Goal: Complete application form

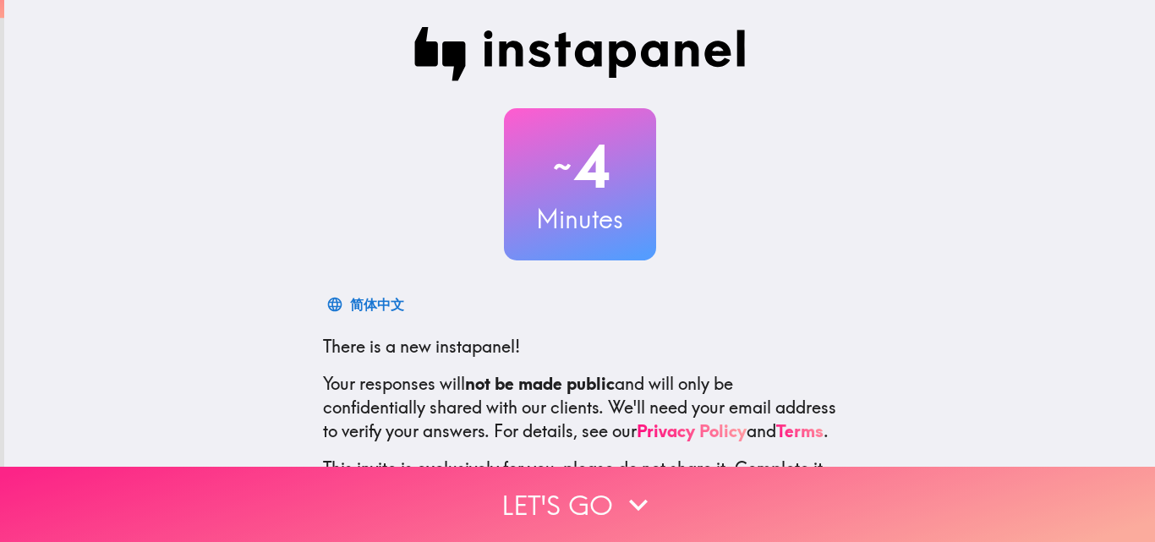
click at [604, 502] on button "Let's go" at bounding box center [577, 504] width 1155 height 75
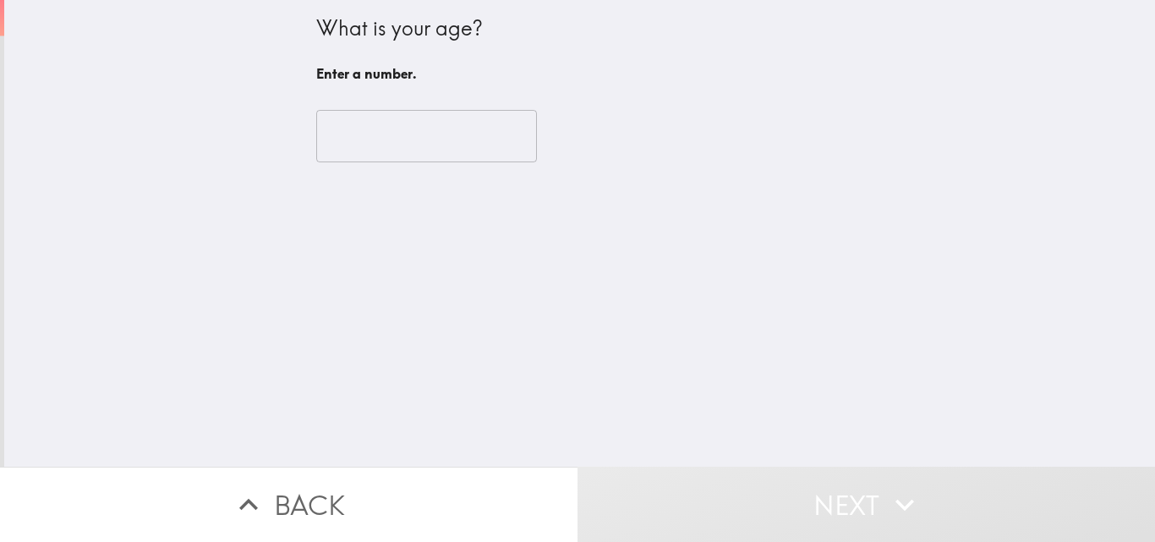
click at [380, 139] on input "number" at bounding box center [426, 136] width 221 height 52
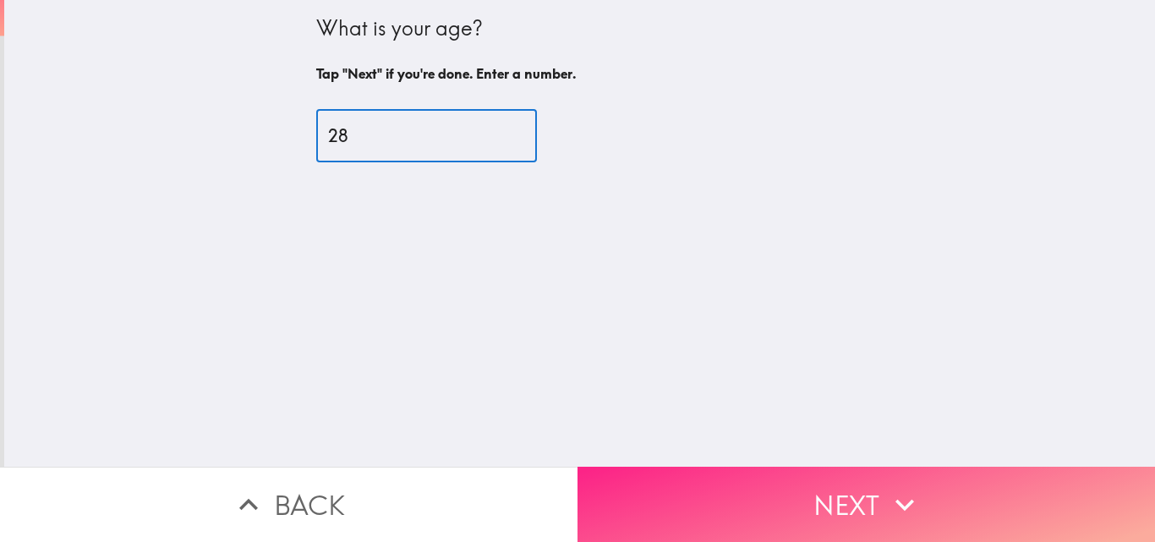
type input "28"
click at [844, 523] on button "Next" at bounding box center [865, 504] width 577 height 75
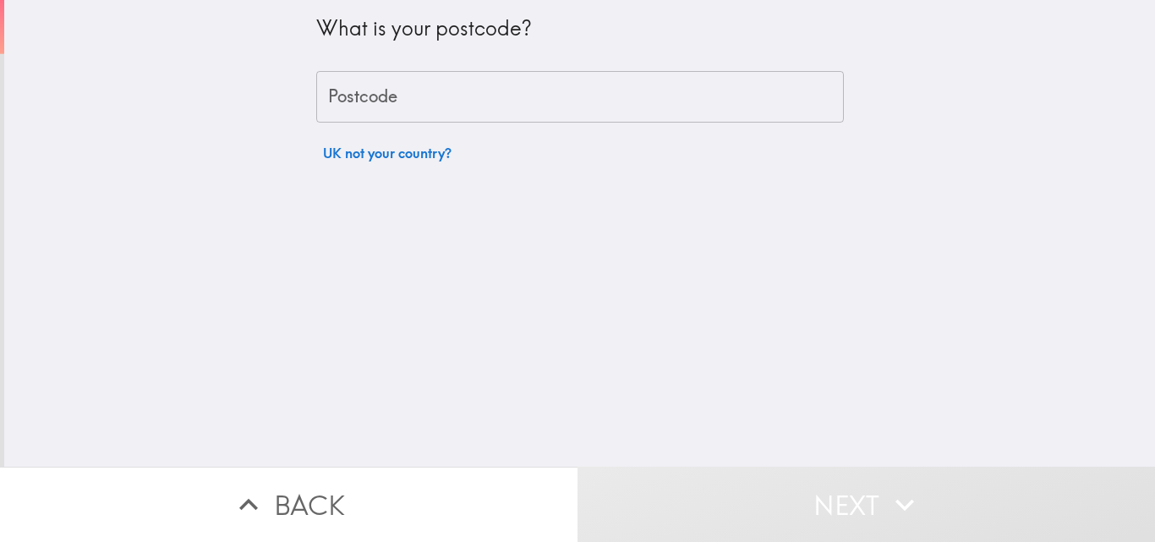
click at [632, 91] on input "Postcode" at bounding box center [579, 97] width 527 height 52
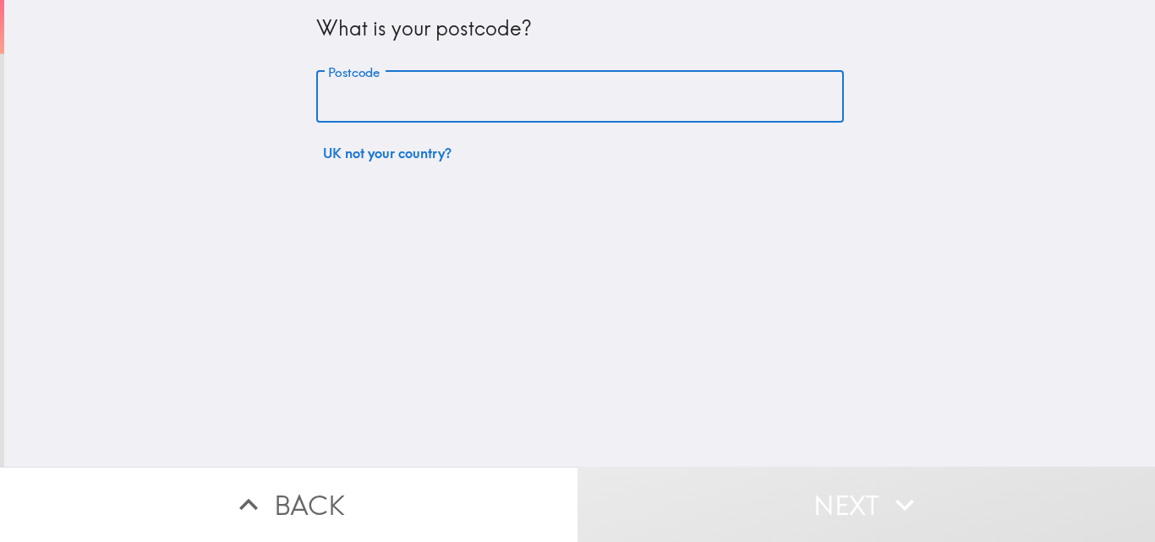
type input "ME7 4ND"
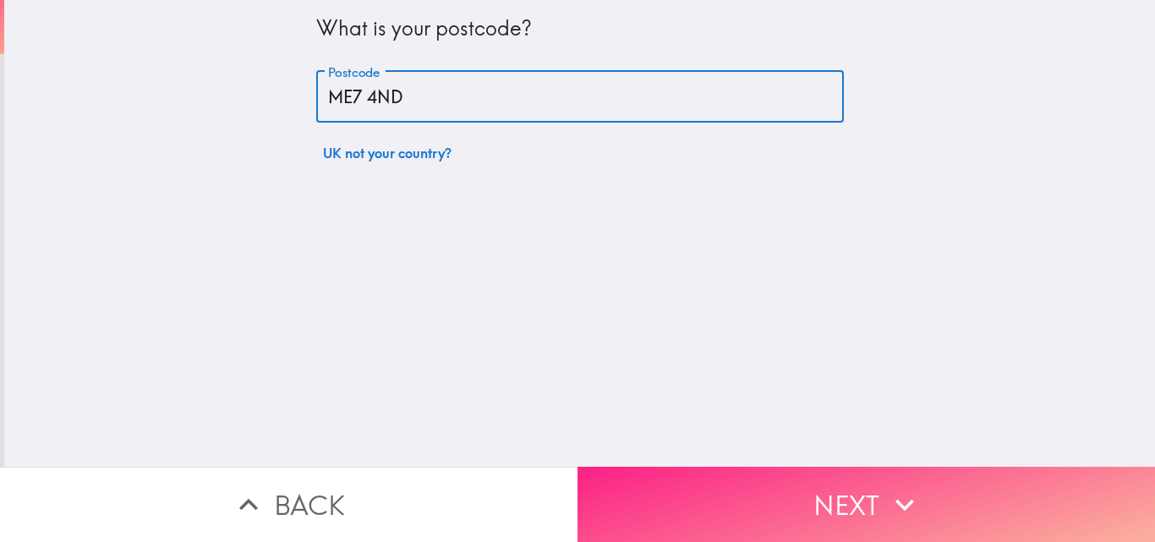
click at [914, 489] on icon "button" at bounding box center [904, 504] width 37 height 37
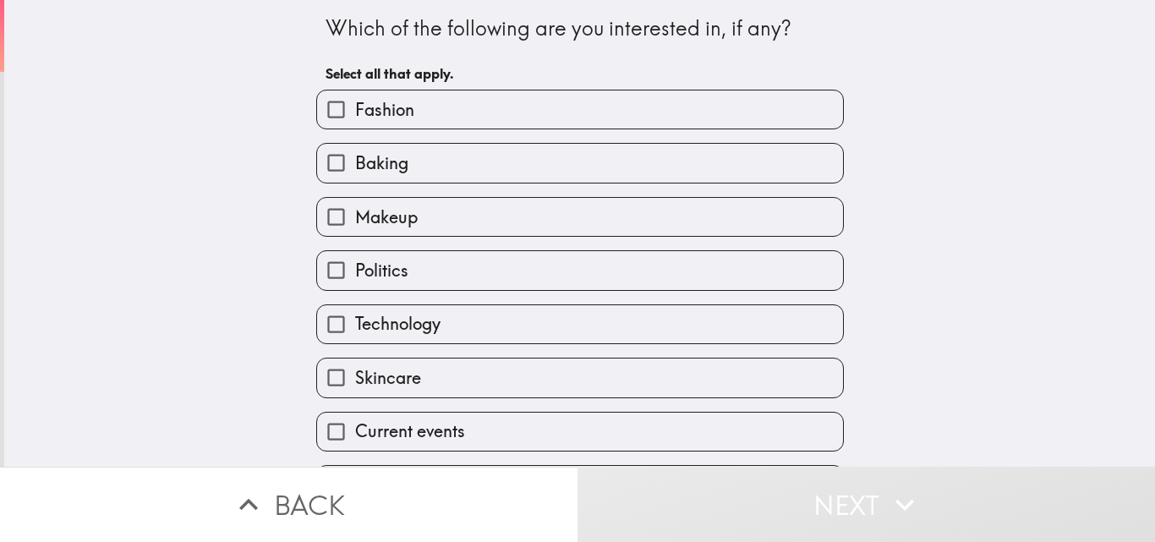
click at [578, 232] on label "Makeup" at bounding box center [580, 217] width 526 height 38
click at [355, 232] on input "Makeup" at bounding box center [336, 217] width 38 height 38
checkbox input "true"
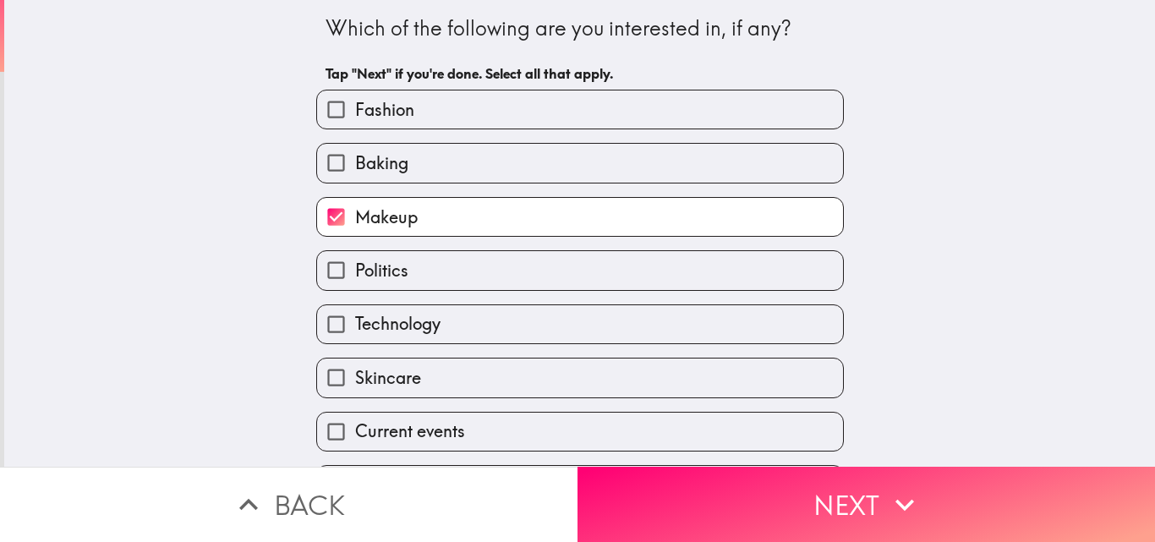
click at [491, 330] on label "Technology" at bounding box center [580, 324] width 526 height 38
click at [355, 330] on input "Technology" at bounding box center [336, 324] width 38 height 38
checkbox input "true"
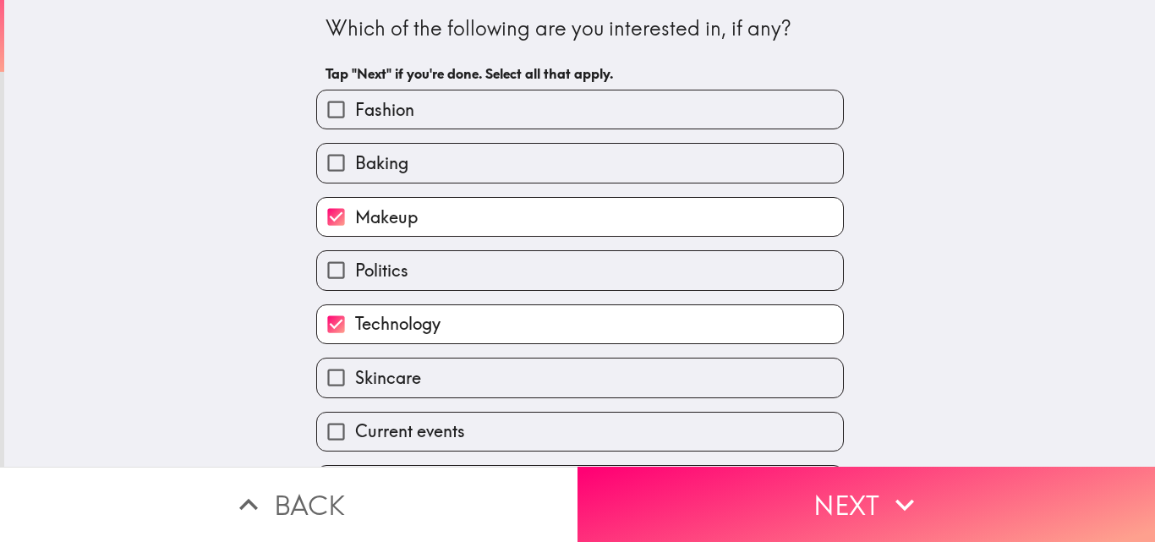
click at [481, 276] on label "Politics" at bounding box center [580, 270] width 526 height 38
click at [355, 276] on input "Politics" at bounding box center [336, 270] width 38 height 38
checkbox input "true"
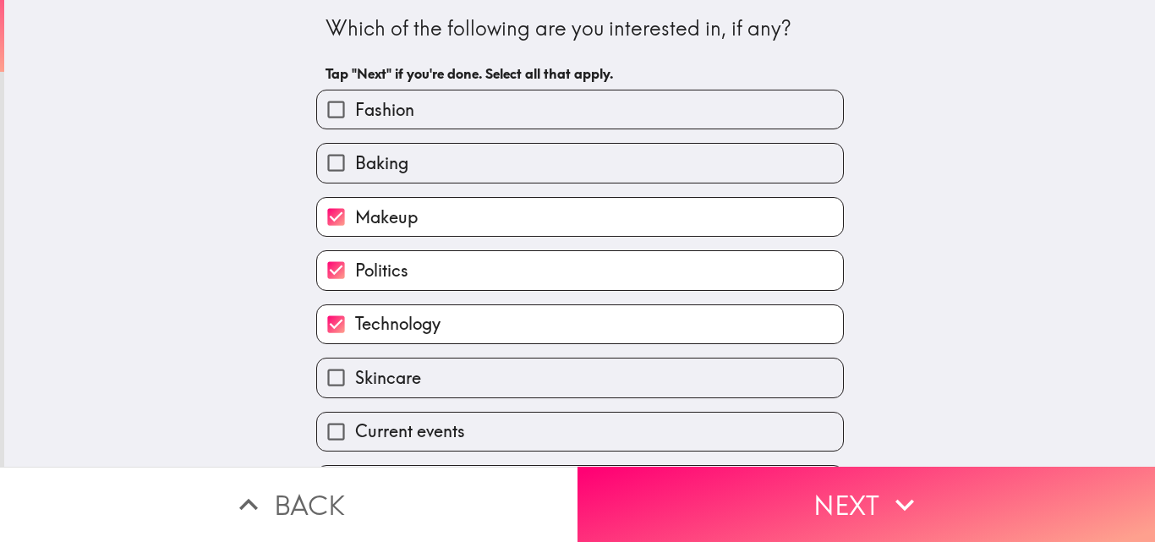
click at [575, 98] on label "Fashion" at bounding box center [580, 109] width 526 height 38
click at [355, 98] on input "Fashion" at bounding box center [336, 109] width 38 height 38
checkbox input "true"
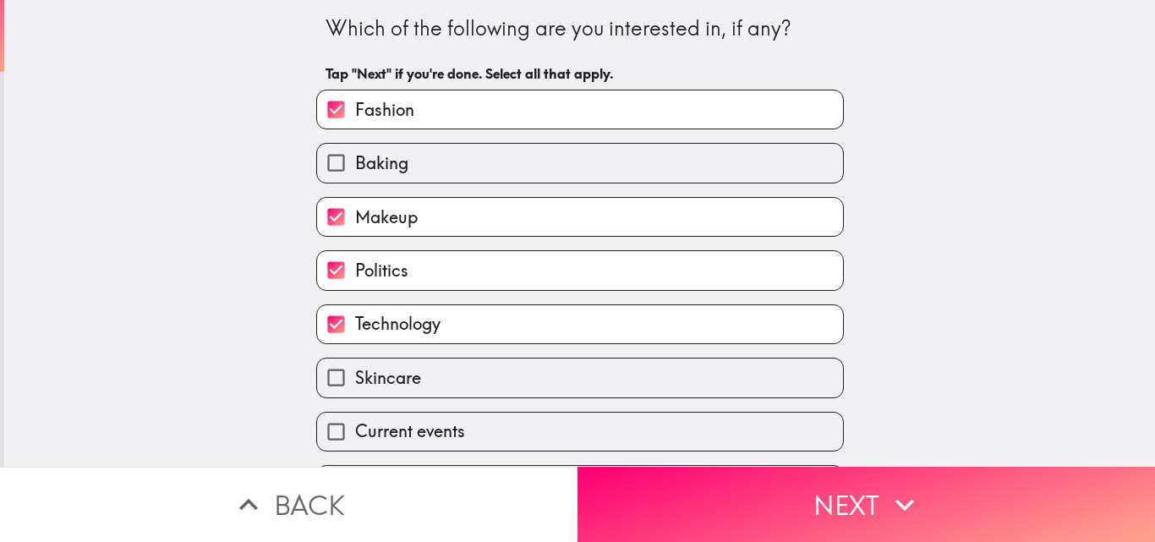
click at [467, 376] on label "Skincare" at bounding box center [580, 377] width 526 height 38
click at [355, 376] on input "Skincare" at bounding box center [336, 377] width 38 height 38
checkbox input "true"
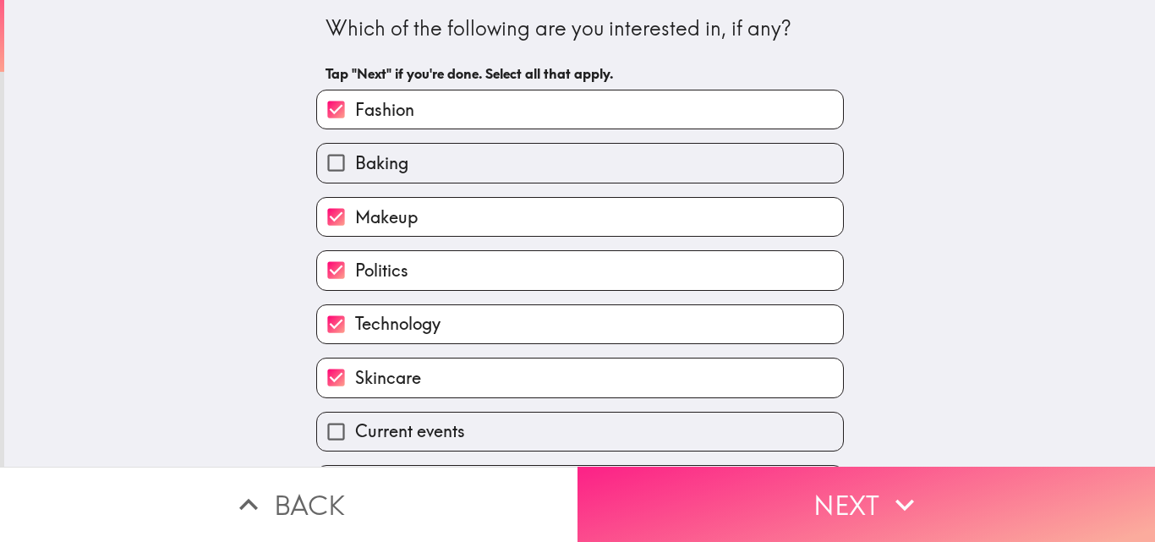
click at [769, 503] on button "Next" at bounding box center [865, 504] width 577 height 75
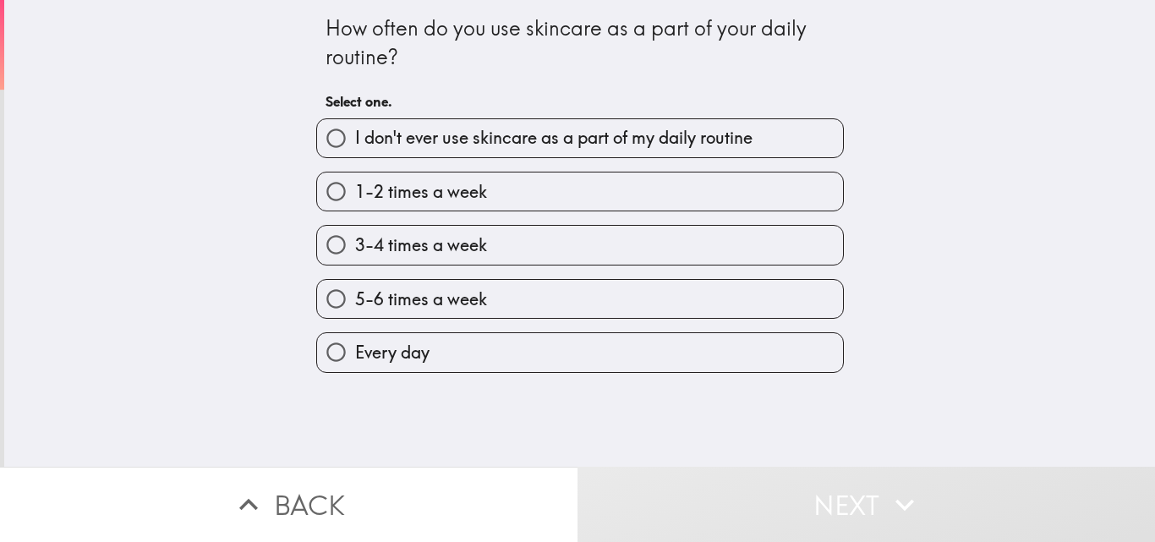
click at [495, 347] on label "Every day" at bounding box center [580, 352] width 526 height 38
click at [355, 347] on input "Every day" at bounding box center [336, 352] width 38 height 38
radio input "true"
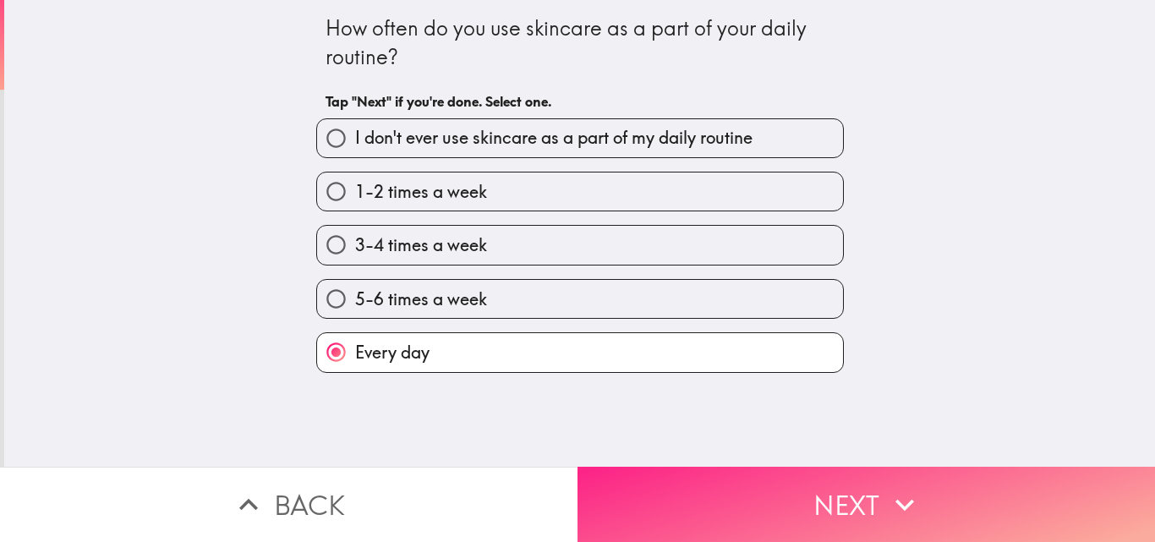
click at [742, 501] on button "Next" at bounding box center [865, 504] width 577 height 75
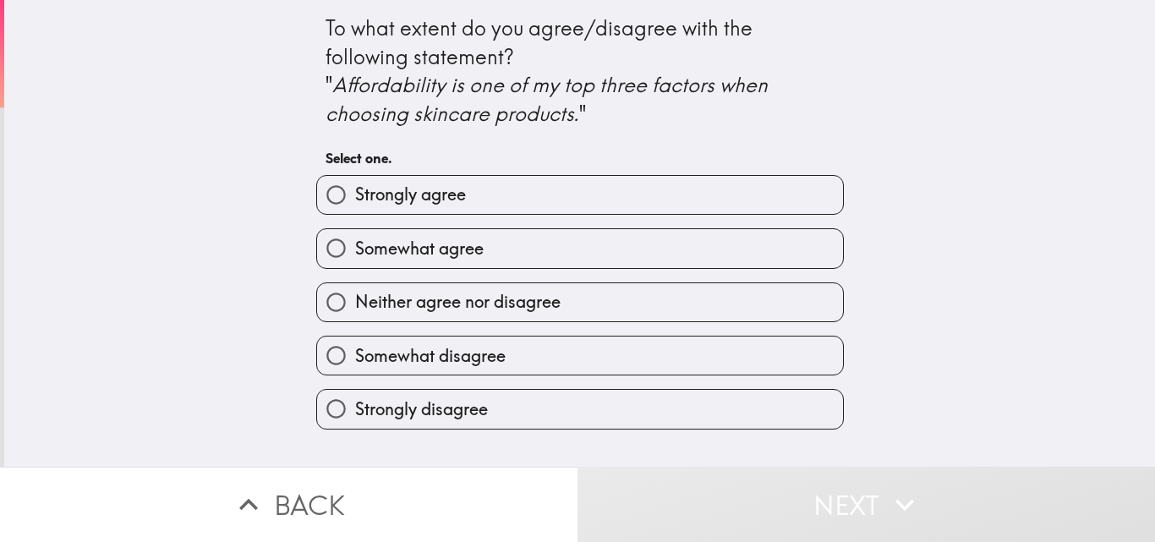
click at [592, 197] on label "Strongly agree" at bounding box center [580, 195] width 526 height 38
click at [355, 197] on input "Strongly agree" at bounding box center [336, 195] width 38 height 38
radio input "true"
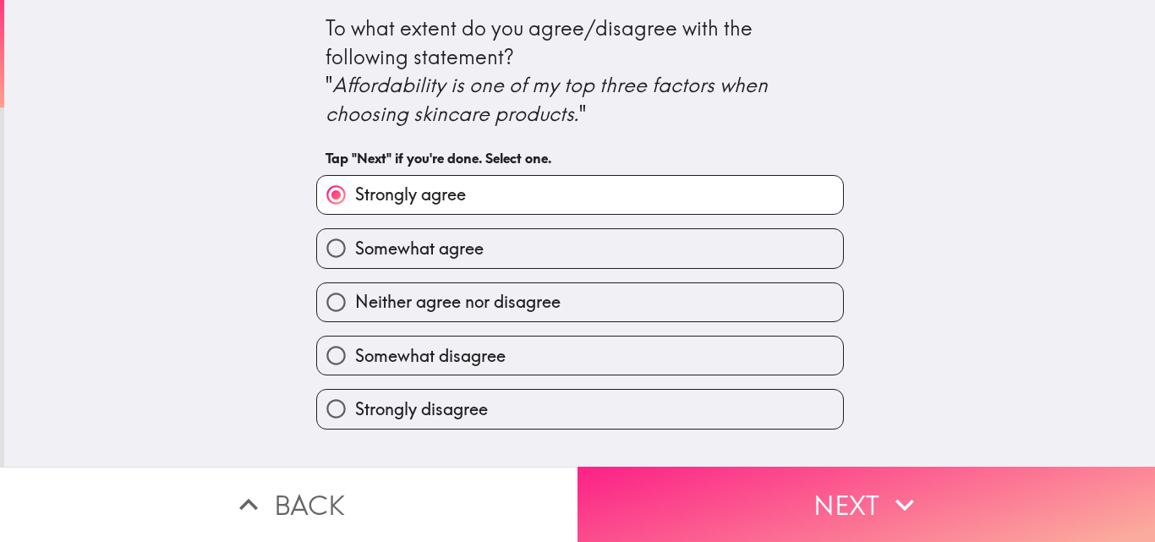
click at [745, 467] on button "Next" at bounding box center [865, 504] width 577 height 75
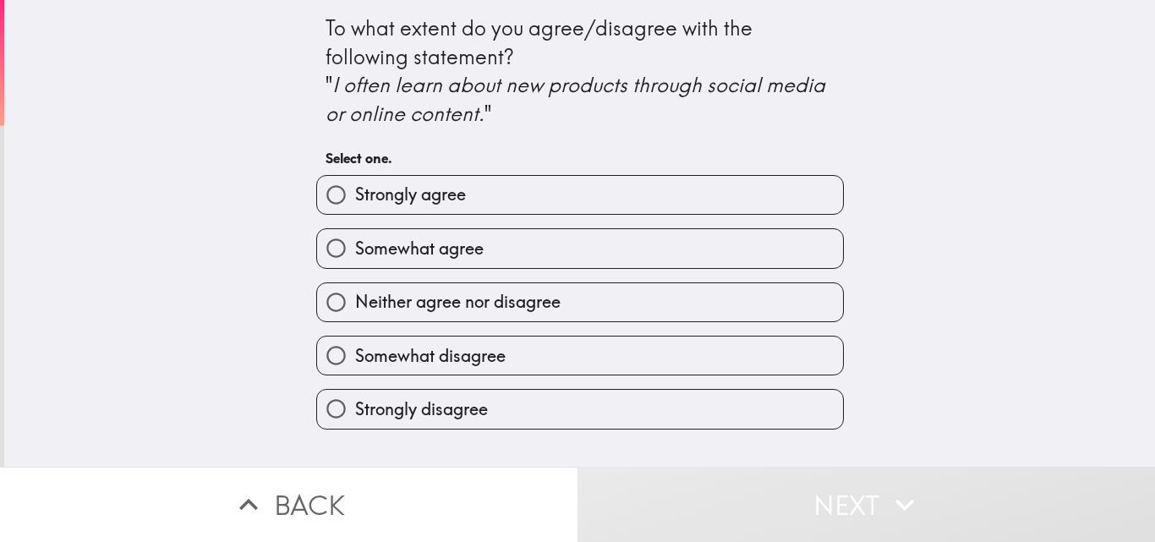
click at [638, 220] on div "Somewhat agree" at bounding box center [573, 241] width 541 height 53
click at [646, 183] on label "Strongly agree" at bounding box center [580, 195] width 526 height 38
click at [355, 183] on input "Strongly agree" at bounding box center [336, 195] width 38 height 38
radio input "true"
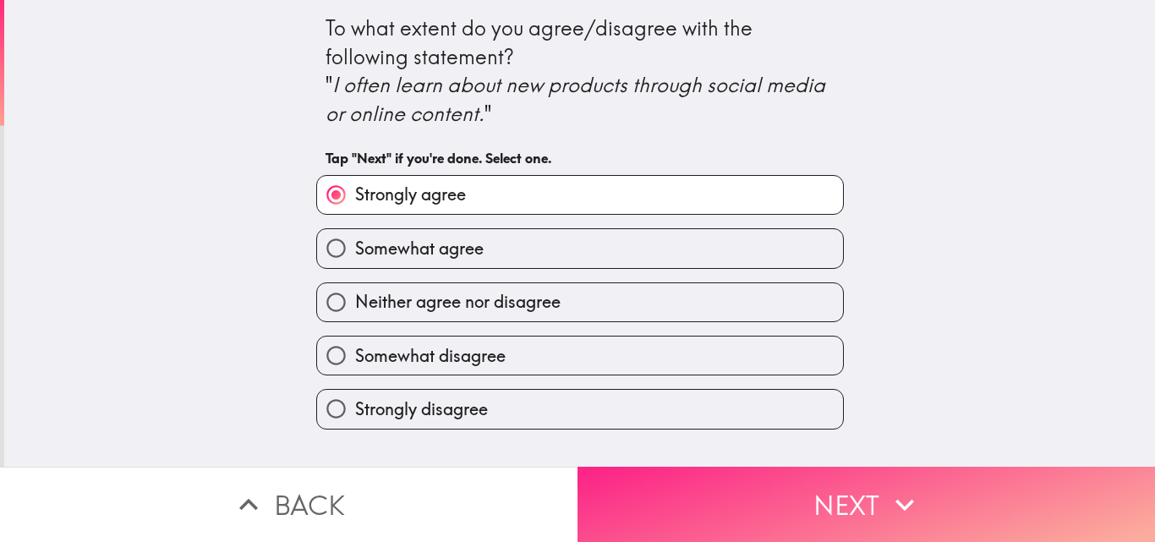
click at [751, 521] on button "Next" at bounding box center [865, 504] width 577 height 75
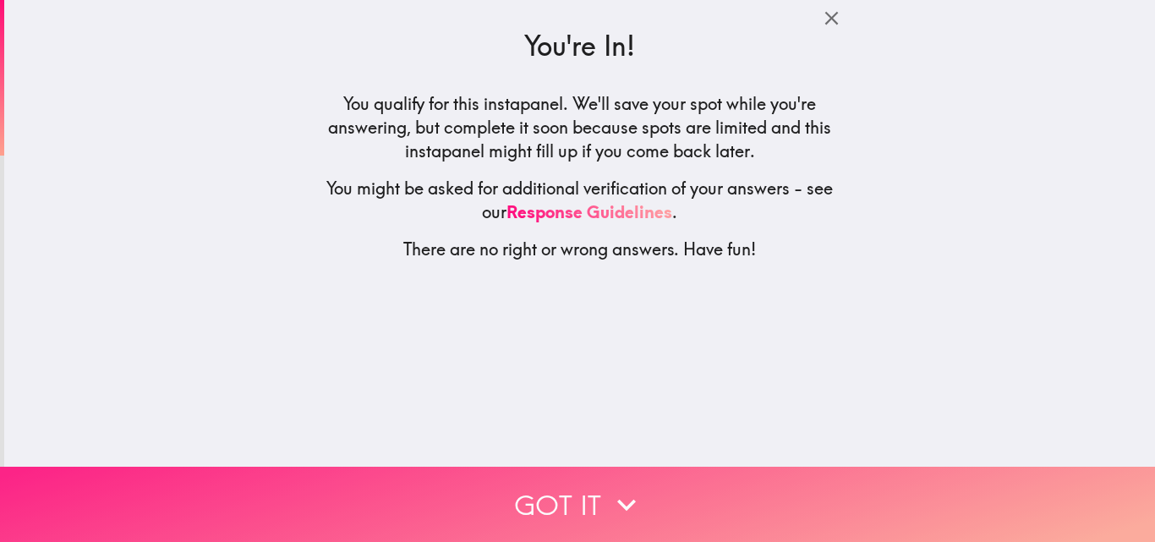
click at [592, 496] on button "Got it" at bounding box center [577, 504] width 1155 height 75
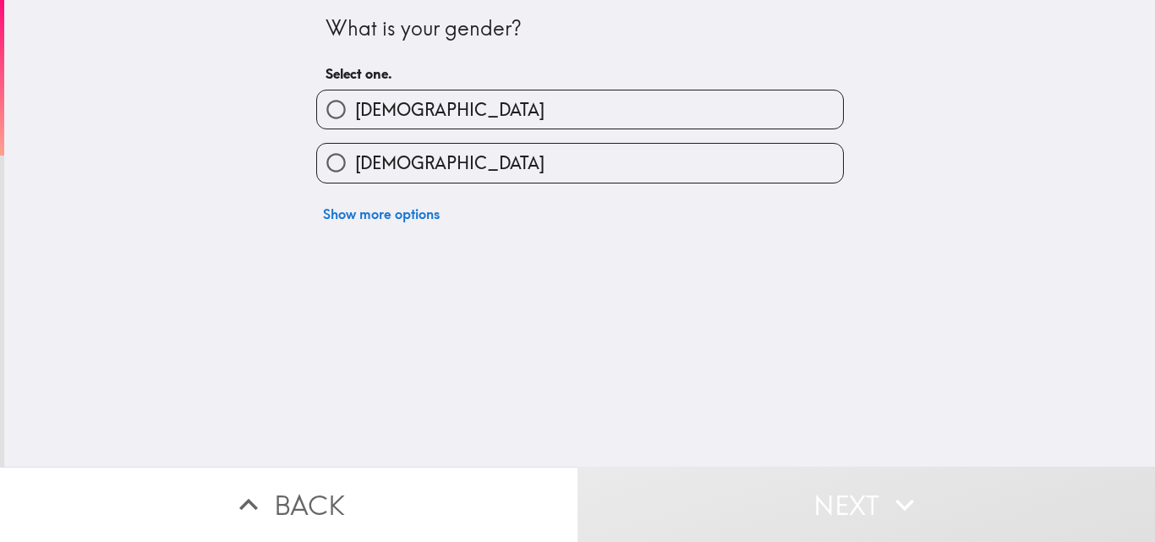
click at [589, 155] on label "[DEMOGRAPHIC_DATA]" at bounding box center [580, 163] width 526 height 38
click at [355, 155] on input "[DEMOGRAPHIC_DATA]" at bounding box center [336, 163] width 38 height 38
radio input "true"
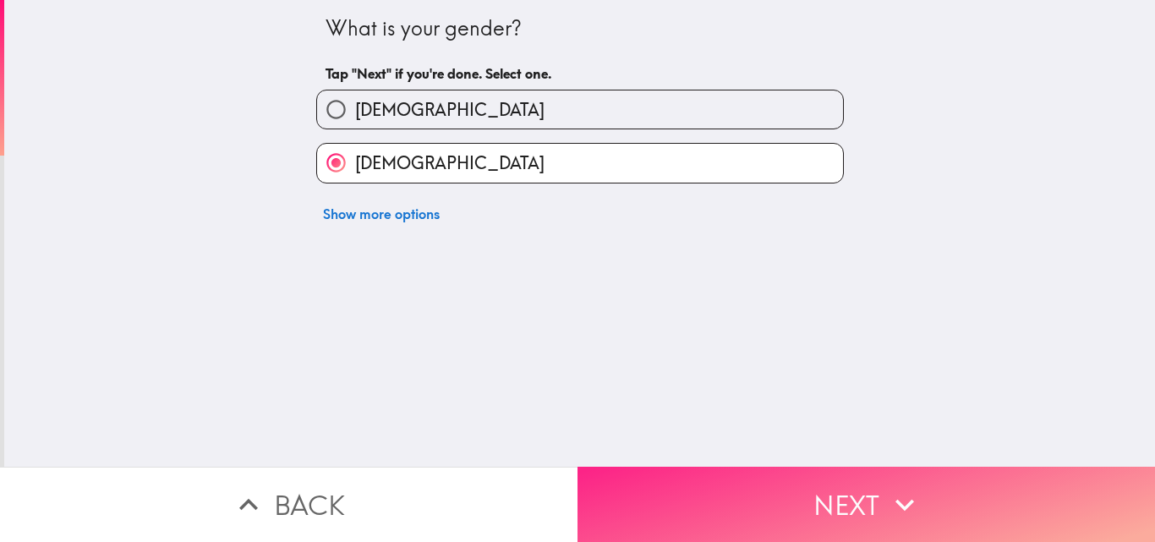
click at [787, 510] on button "Next" at bounding box center [865, 504] width 577 height 75
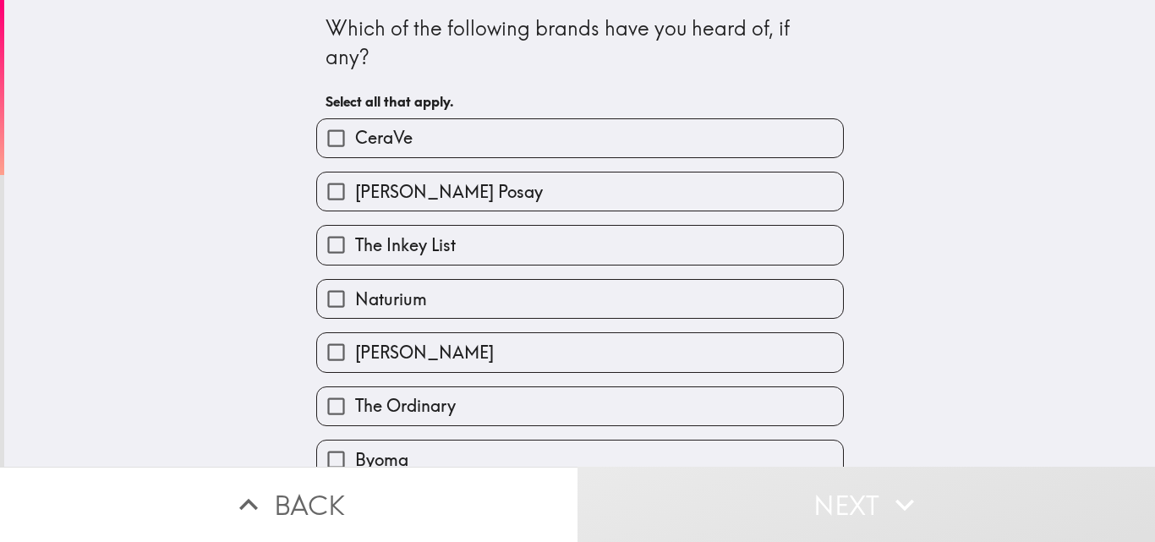
click at [573, 128] on label "CeraVe" at bounding box center [580, 138] width 526 height 38
click at [355, 128] on input "CeraVe" at bounding box center [336, 138] width 38 height 38
checkbox input "true"
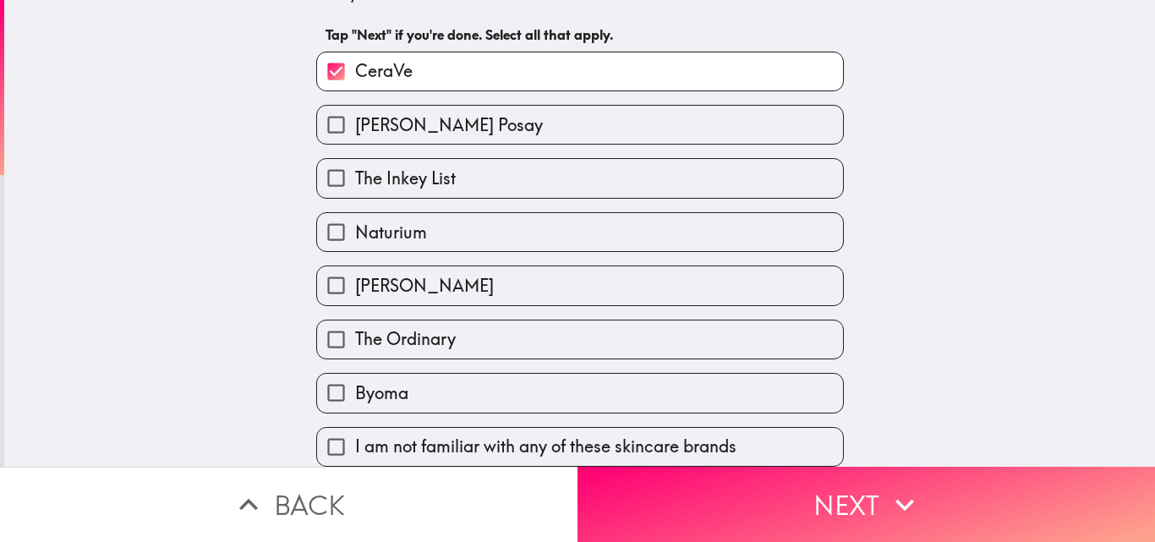
scroll to position [79, 0]
click at [516, 272] on label "[PERSON_NAME]" at bounding box center [580, 285] width 526 height 38
click at [355, 272] on input "[PERSON_NAME]" at bounding box center [336, 285] width 38 height 38
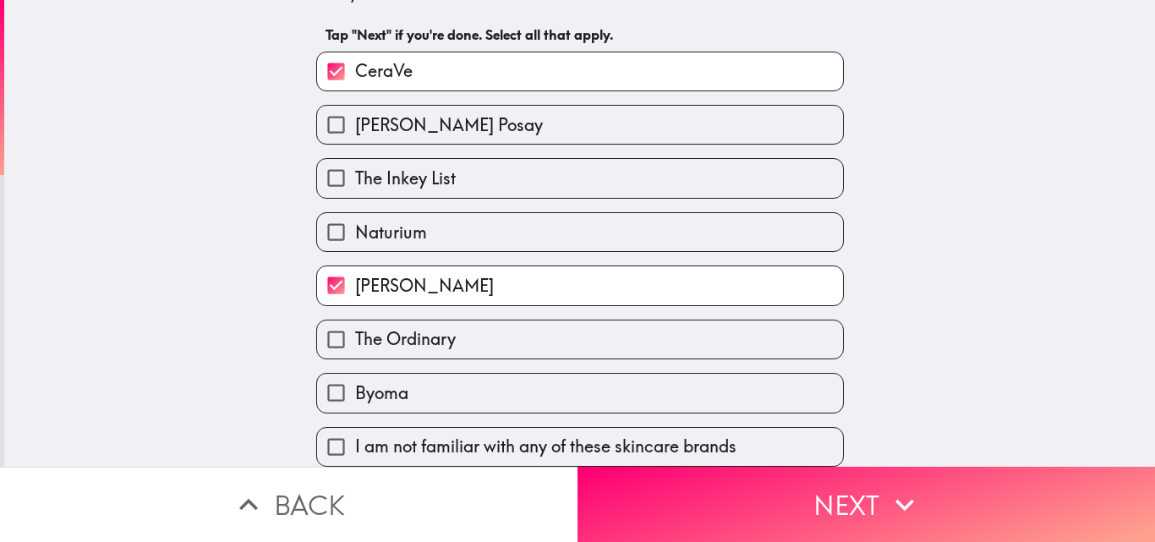
click at [583, 272] on label "[PERSON_NAME]" at bounding box center [580, 285] width 526 height 38
click at [355, 272] on input "[PERSON_NAME]" at bounding box center [336, 285] width 38 height 38
checkbox input "false"
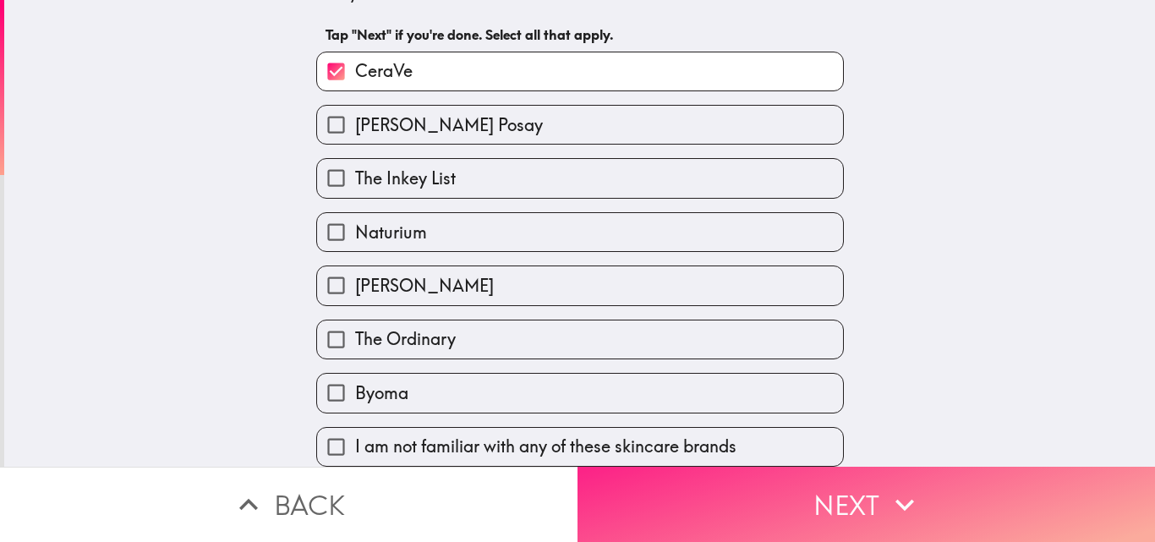
click at [813, 505] on button "Next" at bounding box center [865, 504] width 577 height 75
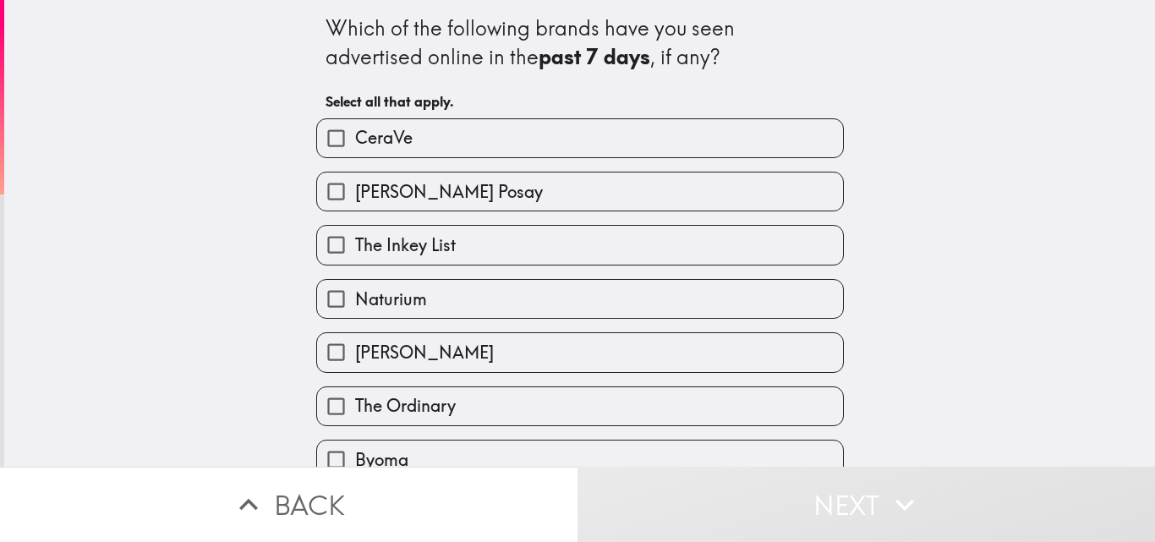
click at [609, 140] on label "CeraVe" at bounding box center [580, 138] width 526 height 38
click at [355, 140] on input "CeraVe" at bounding box center [336, 138] width 38 height 38
checkbox input "true"
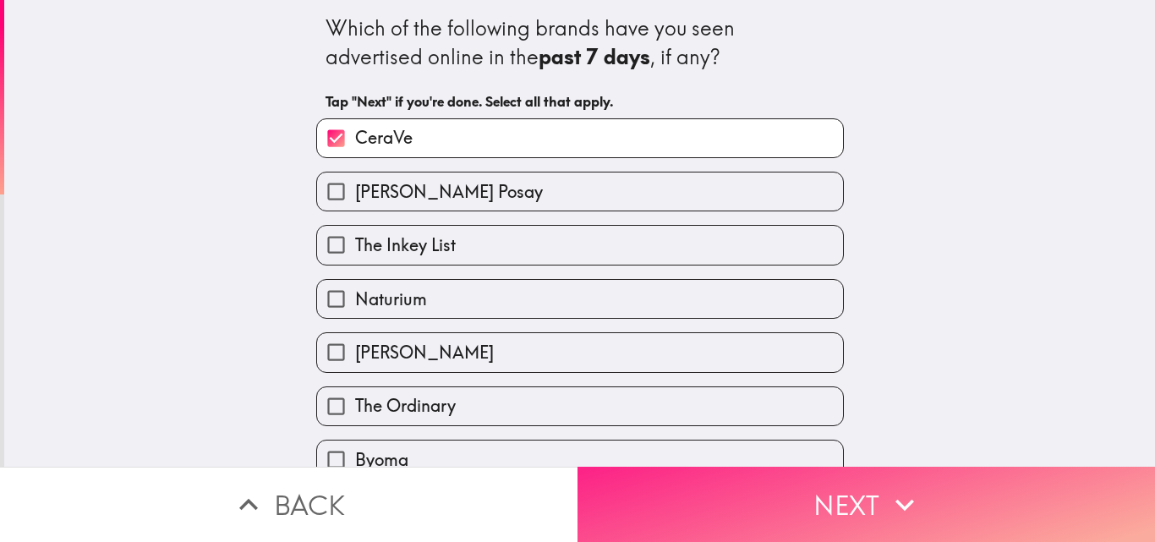
click at [788, 488] on button "Next" at bounding box center [865, 504] width 577 height 75
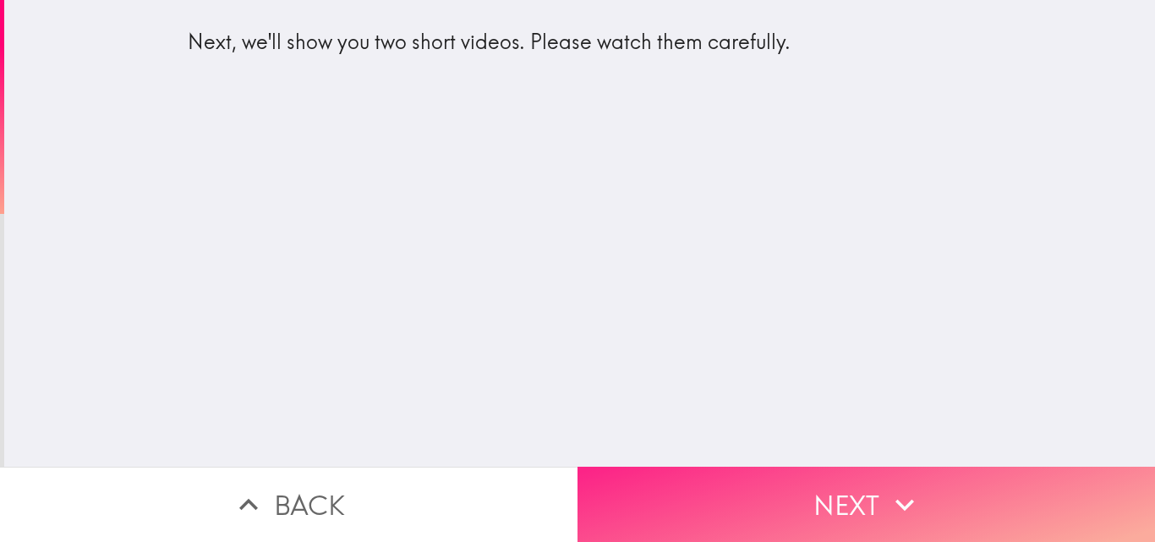
click at [788, 471] on button "Next" at bounding box center [865, 504] width 577 height 75
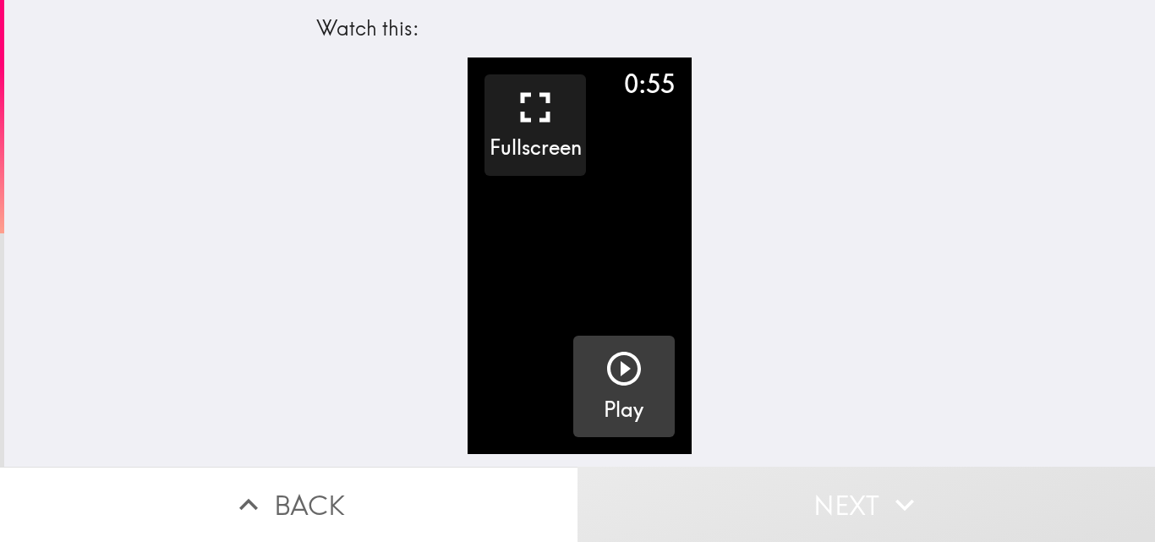
click at [603, 369] on icon "button" at bounding box center [623, 368] width 41 height 41
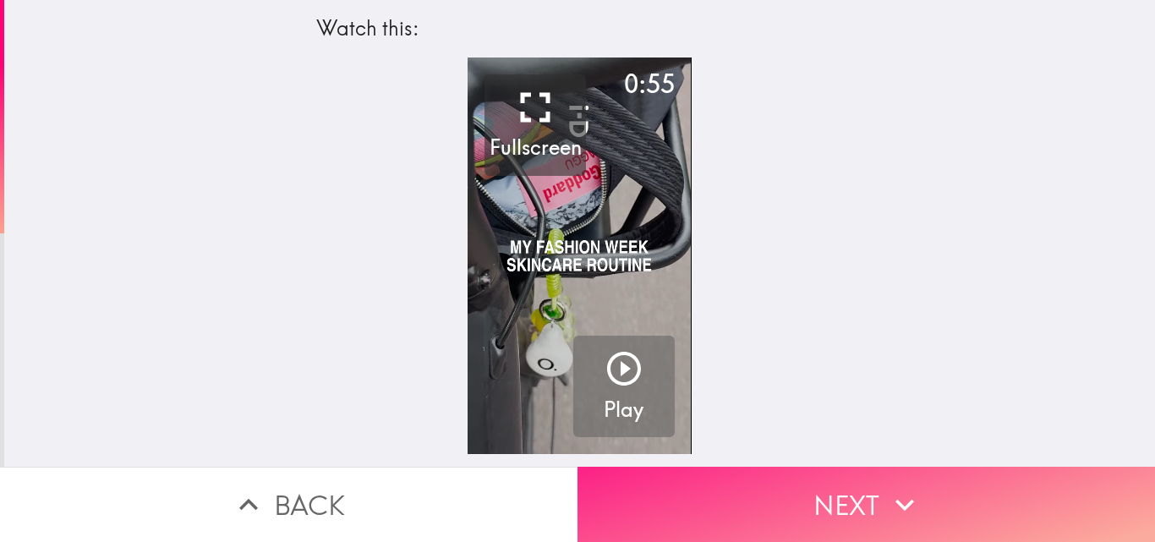
click at [809, 487] on button "Next" at bounding box center [865, 504] width 577 height 75
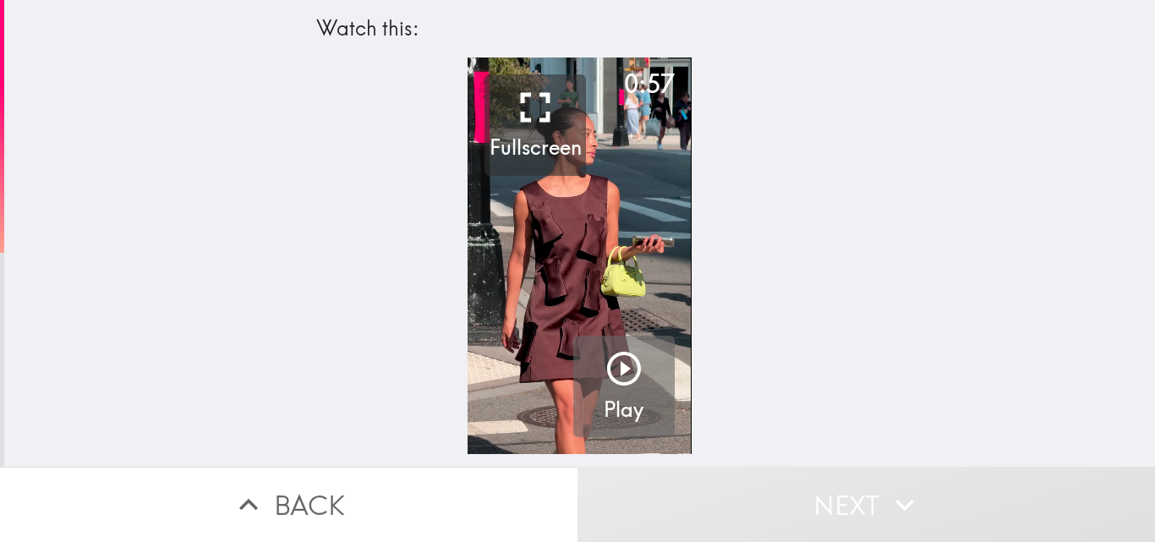
click at [611, 361] on icon "button" at bounding box center [623, 368] width 41 height 41
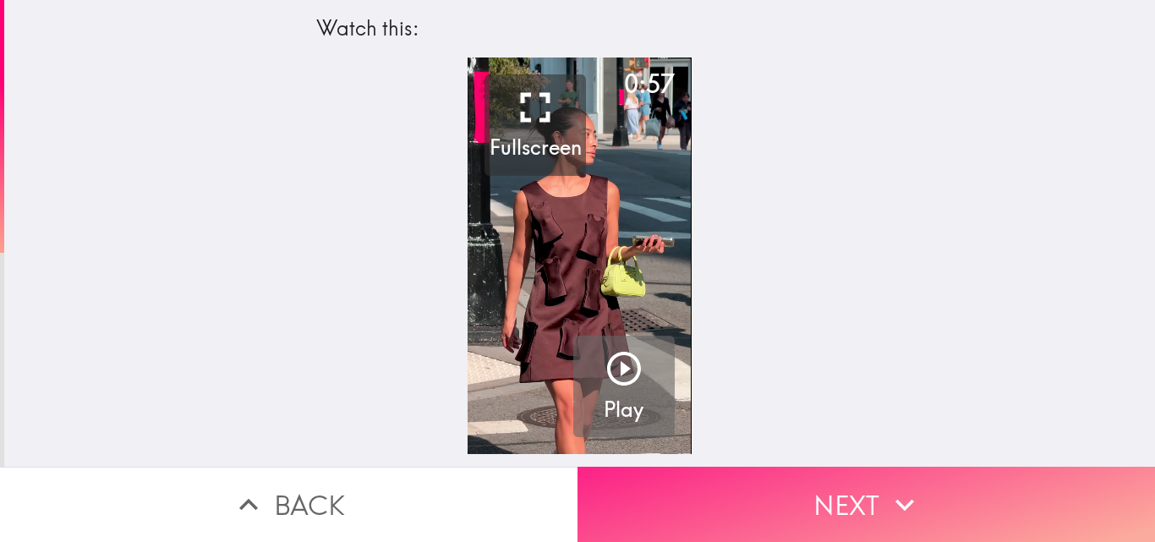
click at [854, 494] on button "Next" at bounding box center [865, 504] width 577 height 75
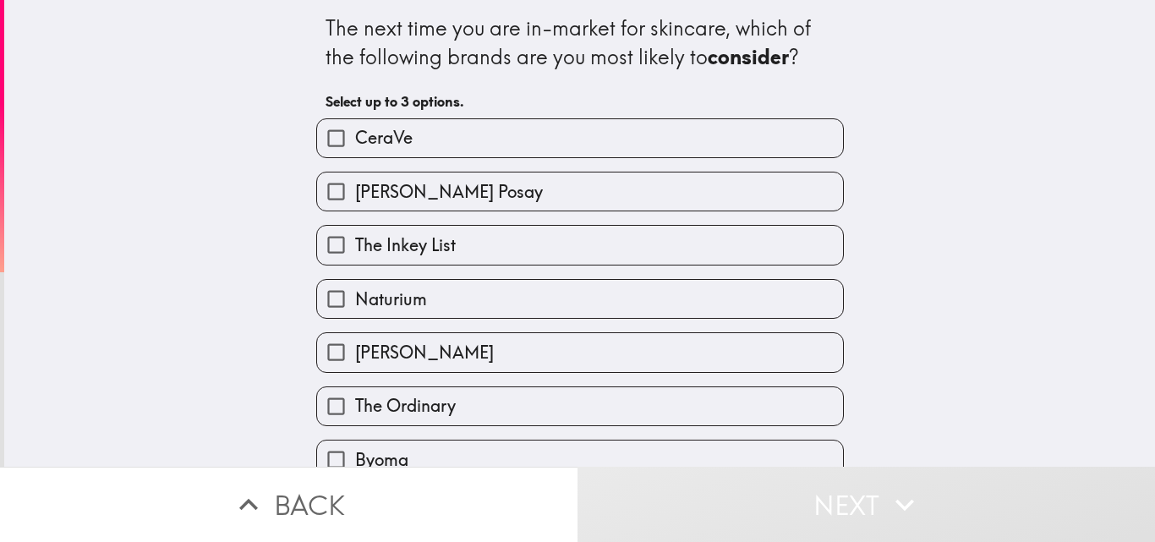
click at [491, 388] on label "The Ordinary" at bounding box center [580, 406] width 526 height 38
click at [355, 388] on input "The Ordinary" at bounding box center [336, 406] width 38 height 38
checkbox input "true"
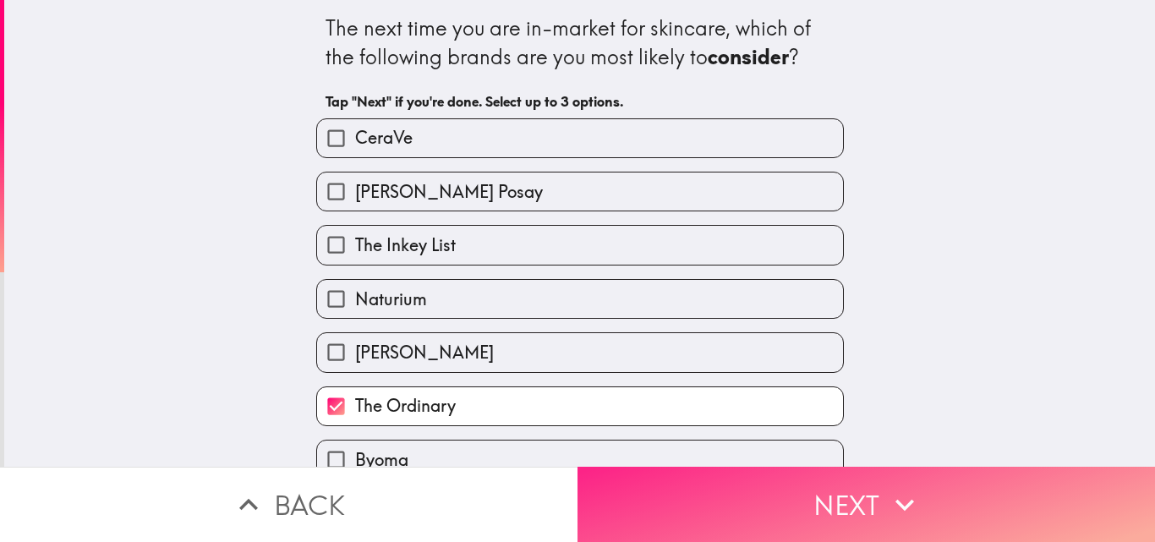
click at [830, 500] on button "Next" at bounding box center [865, 504] width 577 height 75
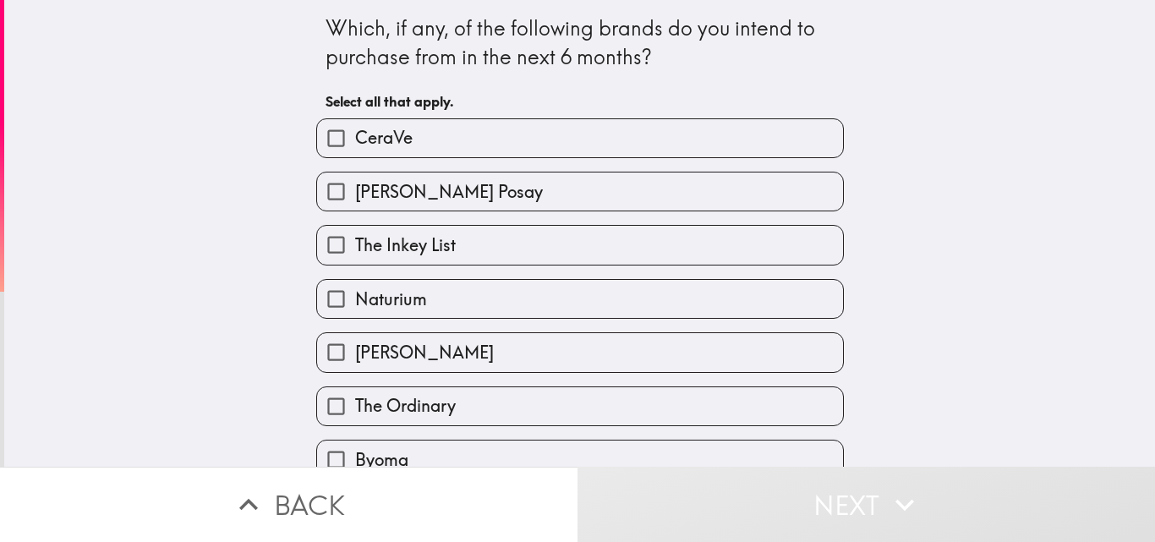
click at [553, 390] on label "The Ordinary" at bounding box center [580, 406] width 526 height 38
click at [355, 390] on input "The Ordinary" at bounding box center [336, 406] width 38 height 38
checkbox input "true"
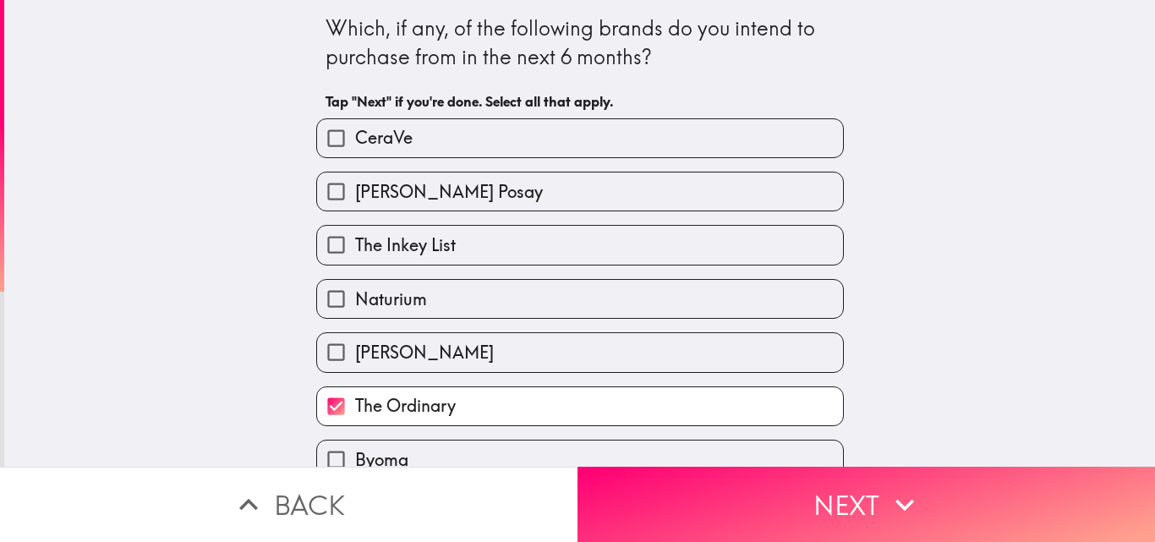
click at [422, 130] on label "CeraVe" at bounding box center [580, 138] width 526 height 38
click at [355, 130] on input "CeraVe" at bounding box center [336, 138] width 38 height 38
checkbox input "true"
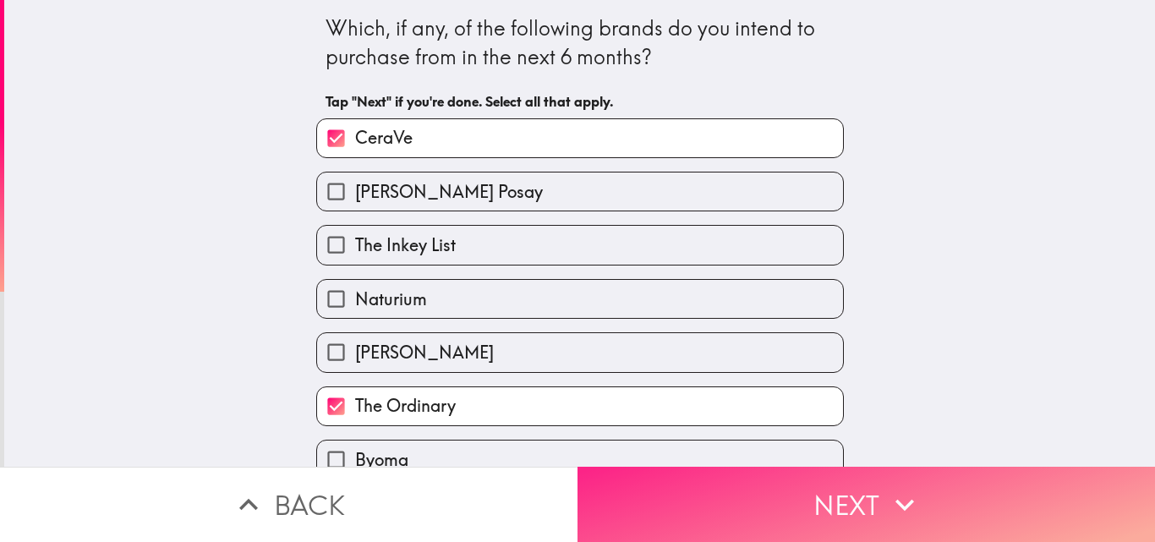
click at [795, 479] on button "Next" at bounding box center [865, 504] width 577 height 75
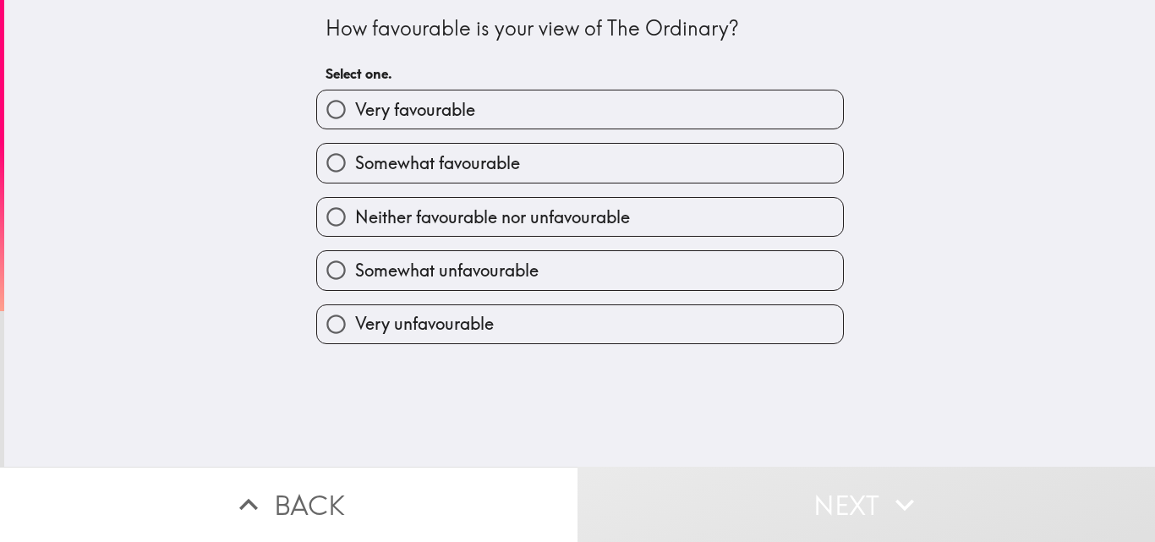
click at [645, 316] on label "Very unfavourable" at bounding box center [580, 324] width 526 height 38
click at [355, 316] on input "Very unfavourable" at bounding box center [336, 324] width 38 height 38
radio input "true"
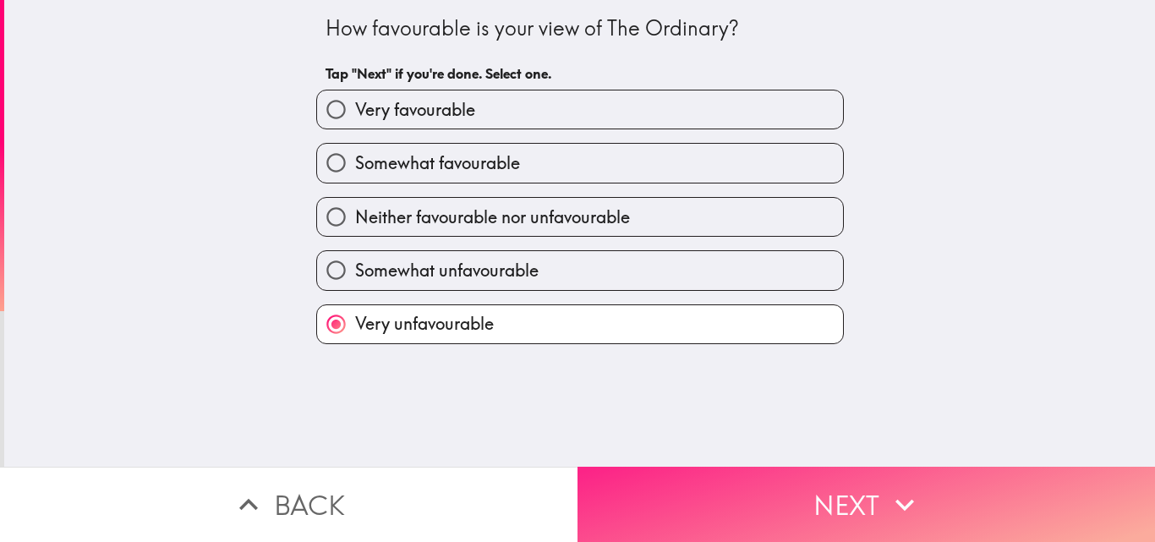
click at [812, 503] on button "Next" at bounding box center [865, 504] width 577 height 75
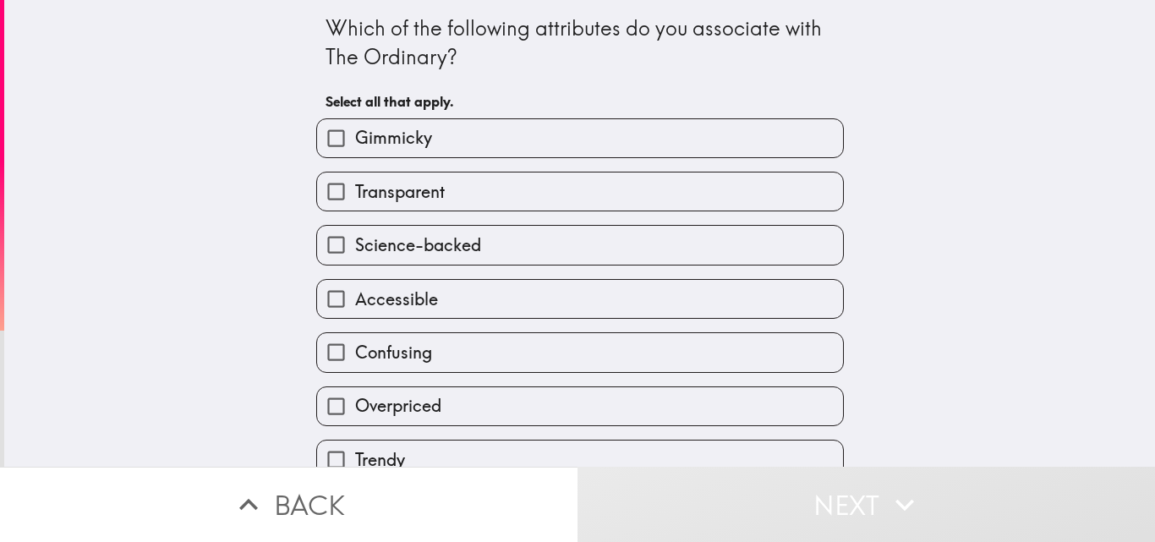
click at [547, 276] on div "Accessible" at bounding box center [573, 291] width 541 height 53
click at [440, 235] on span "Science-backed" at bounding box center [418, 245] width 126 height 24
click at [355, 235] on input "Science-backed" at bounding box center [336, 245] width 38 height 38
checkbox input "true"
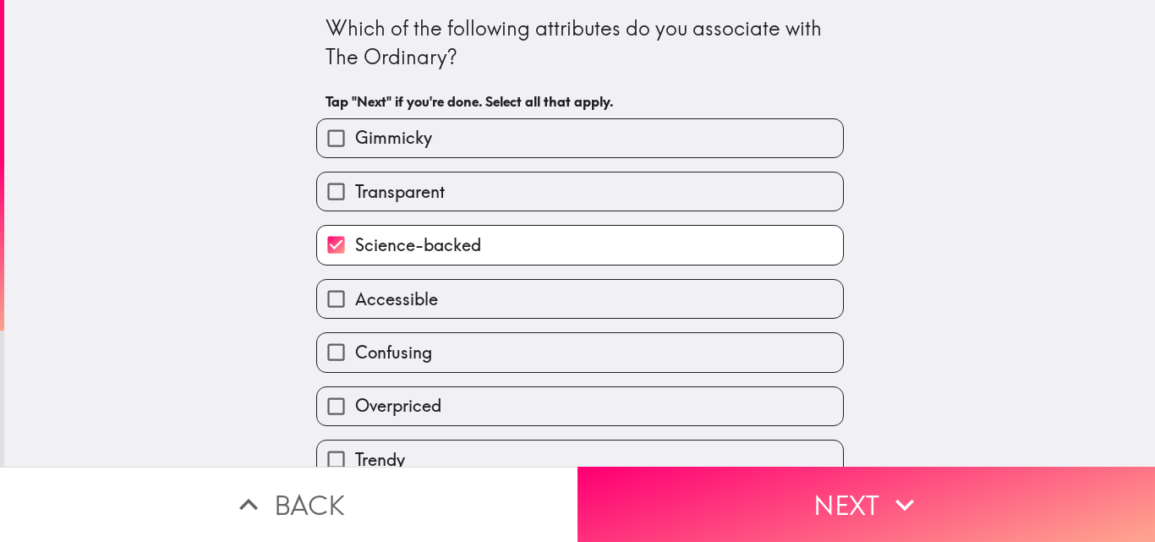
click at [631, 177] on label "Transparent" at bounding box center [580, 191] width 526 height 38
click at [355, 177] on input "Transparent" at bounding box center [336, 191] width 38 height 38
checkbox input "true"
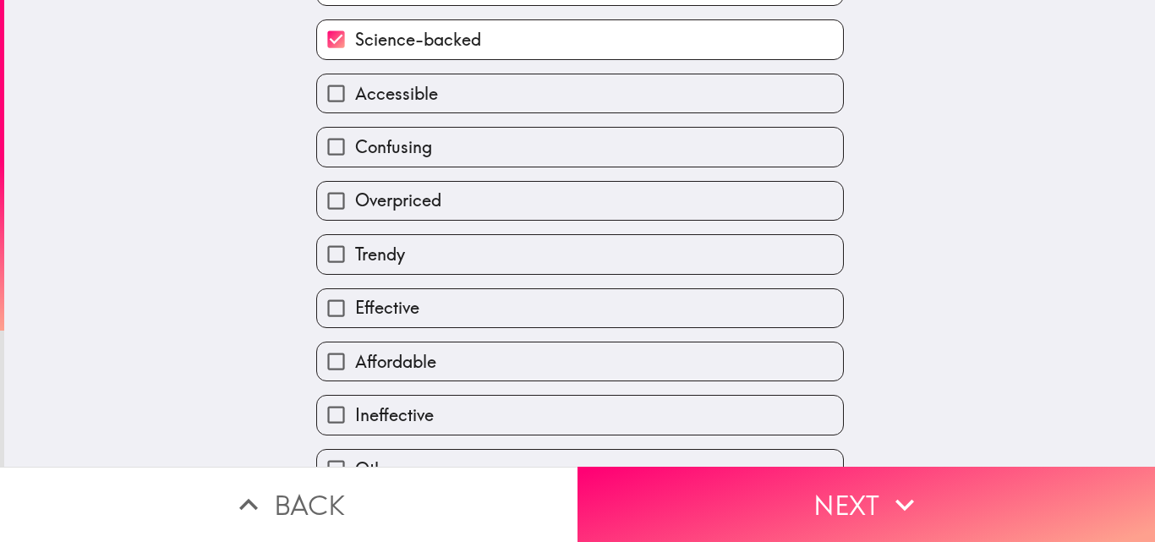
scroll to position [211, 0]
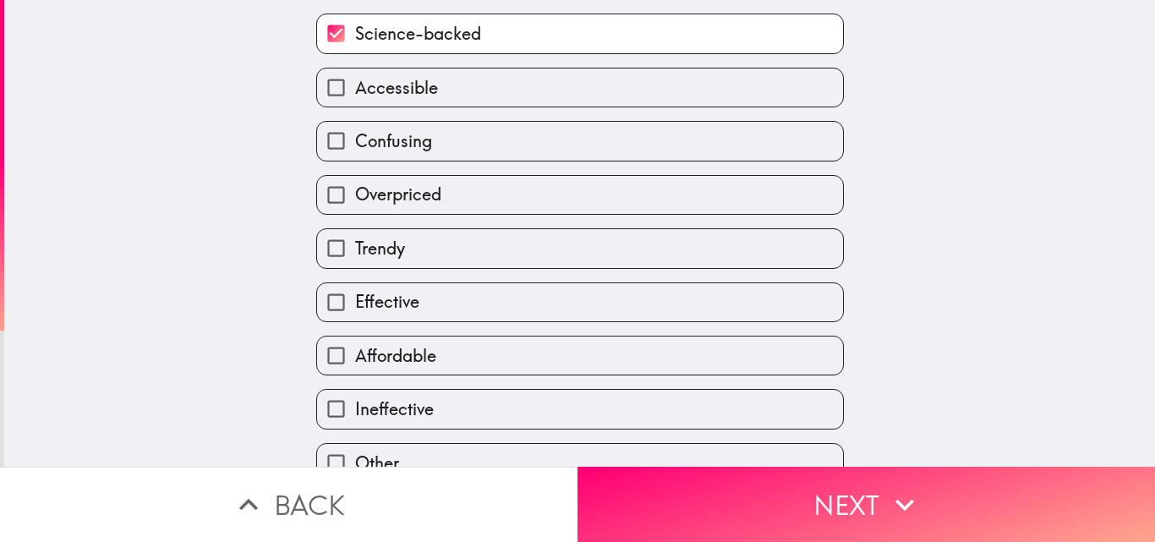
click at [636, 298] on label "Effective" at bounding box center [580, 302] width 526 height 38
click at [355, 298] on input "Effective" at bounding box center [336, 302] width 38 height 38
checkbox input "true"
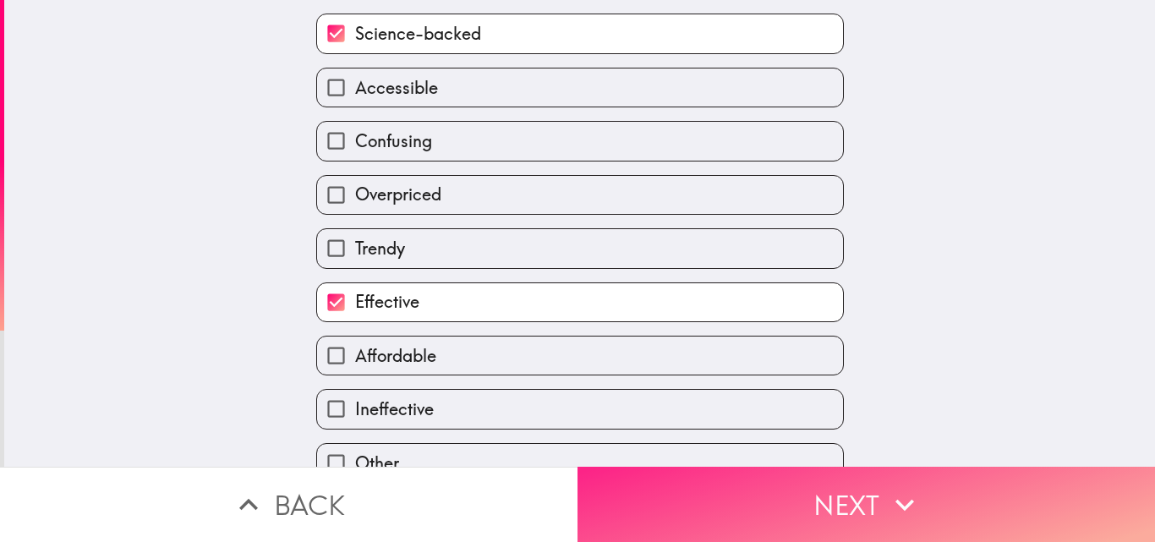
click at [852, 514] on button "Next" at bounding box center [865, 504] width 577 height 75
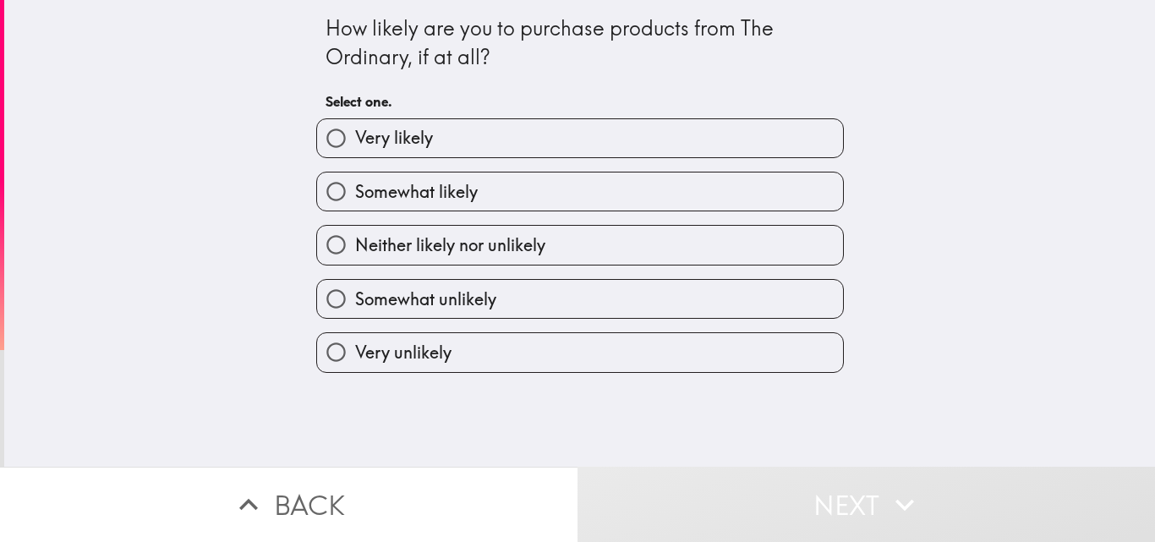
click at [639, 334] on label "Very unlikely" at bounding box center [580, 352] width 526 height 38
click at [355, 334] on input "Very unlikely" at bounding box center [336, 352] width 38 height 38
radio input "true"
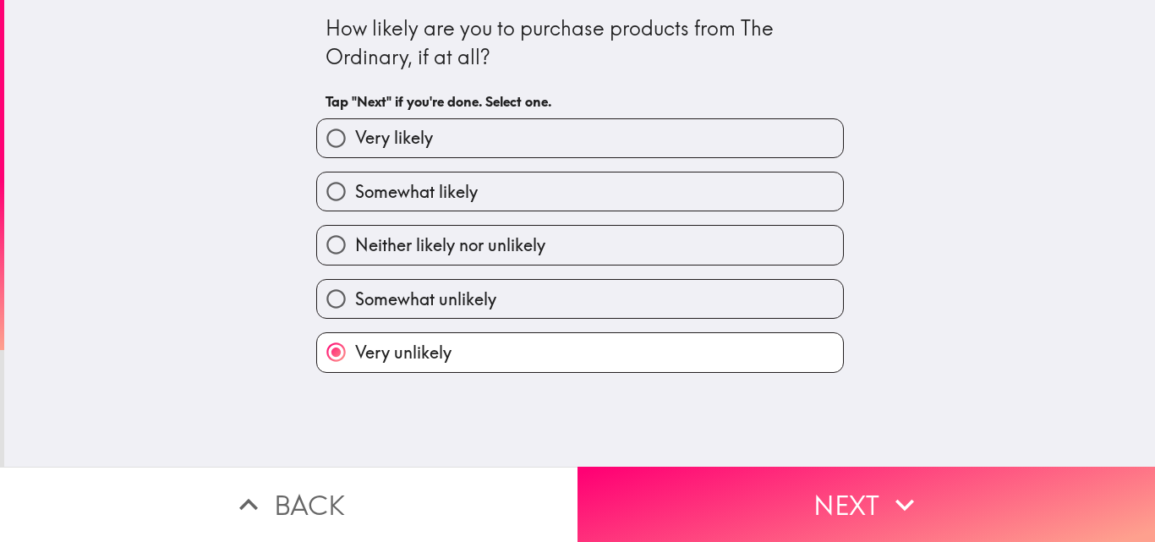
click at [645, 129] on label "Very likely" at bounding box center [580, 138] width 526 height 38
click at [355, 129] on input "Very likely" at bounding box center [336, 138] width 38 height 38
radio input "true"
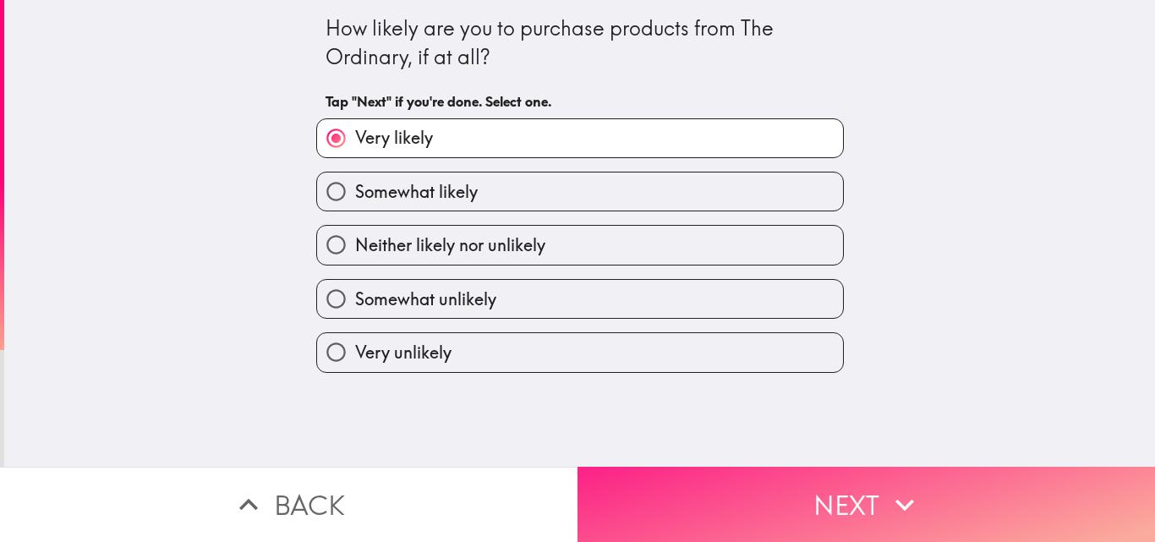
click at [794, 513] on button "Next" at bounding box center [865, 504] width 577 height 75
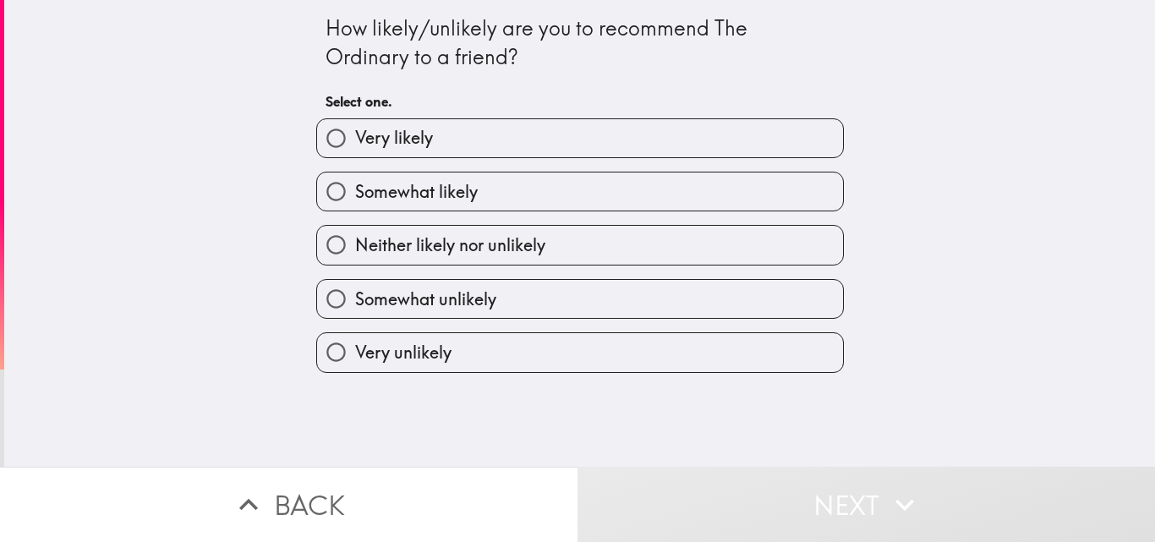
click at [641, 166] on div "Somewhat likely" at bounding box center [573, 184] width 541 height 53
click at [665, 139] on label "Very likely" at bounding box center [580, 138] width 526 height 38
click at [355, 139] on input "Very likely" at bounding box center [336, 138] width 38 height 38
radio input "true"
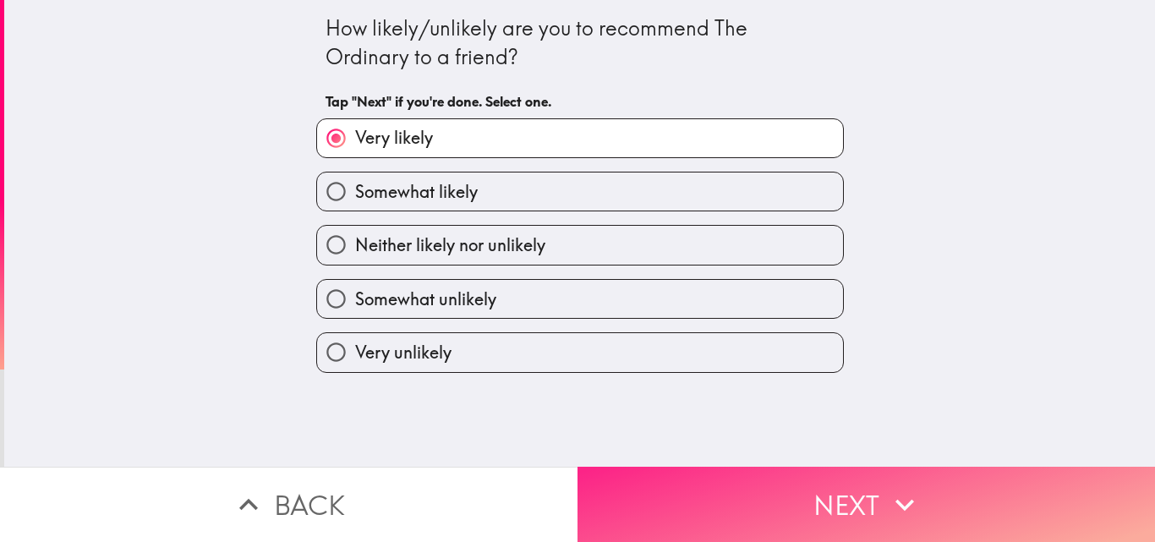
click at [818, 505] on button "Next" at bounding box center [865, 504] width 577 height 75
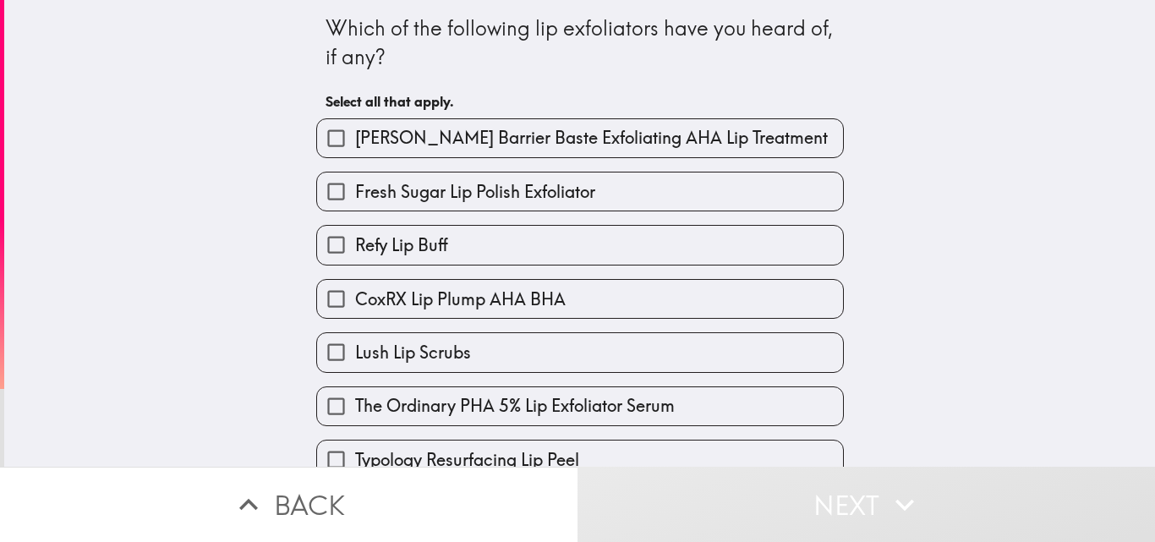
click at [609, 408] on span "The Ordinary PHA 5% Lip Exfoliator Serum" at bounding box center [514, 406] width 319 height 24
click at [355, 408] on input "The Ordinary PHA 5% Lip Exfoliator Serum" at bounding box center [336, 406] width 38 height 38
checkbox input "true"
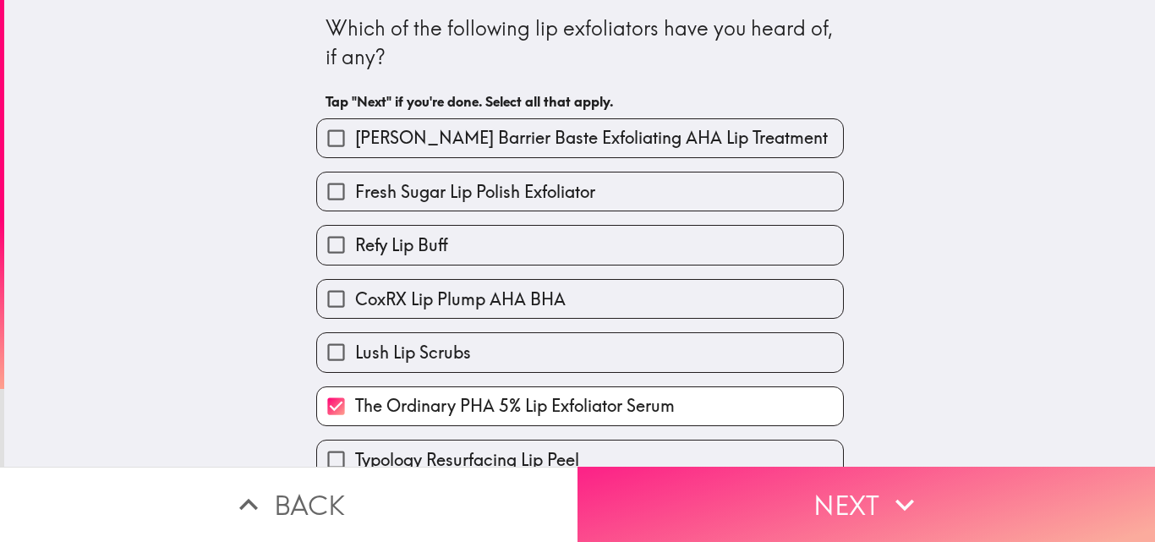
click at [802, 500] on button "Next" at bounding box center [865, 504] width 577 height 75
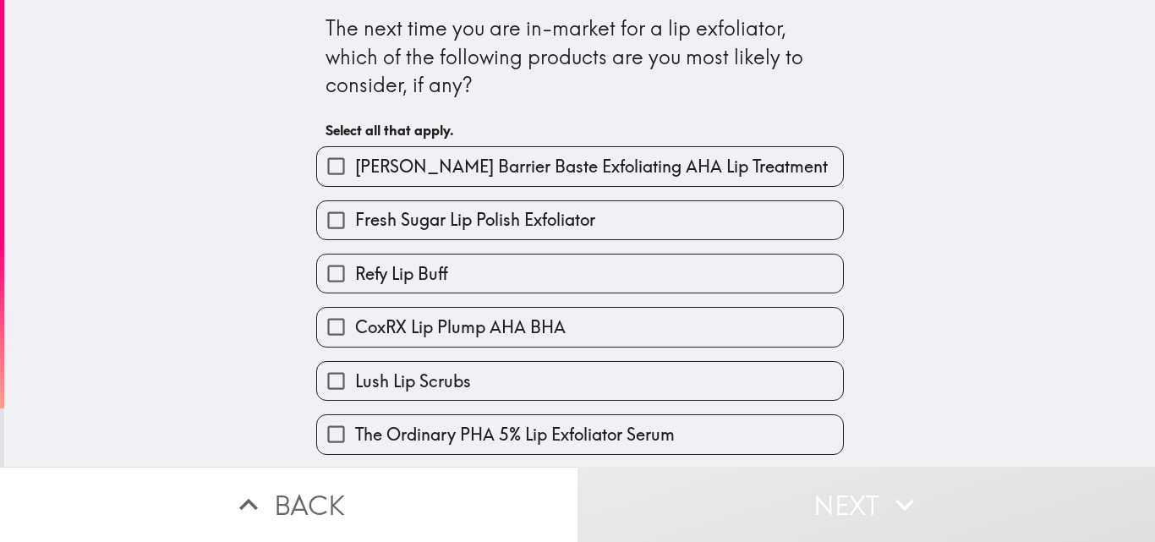
click at [614, 434] on span "The Ordinary PHA 5% Lip Exfoliator Serum" at bounding box center [514, 435] width 319 height 24
click at [355, 434] on input "The Ordinary PHA 5% Lip Exfoliator Serum" at bounding box center [336, 434] width 38 height 38
checkbox input "true"
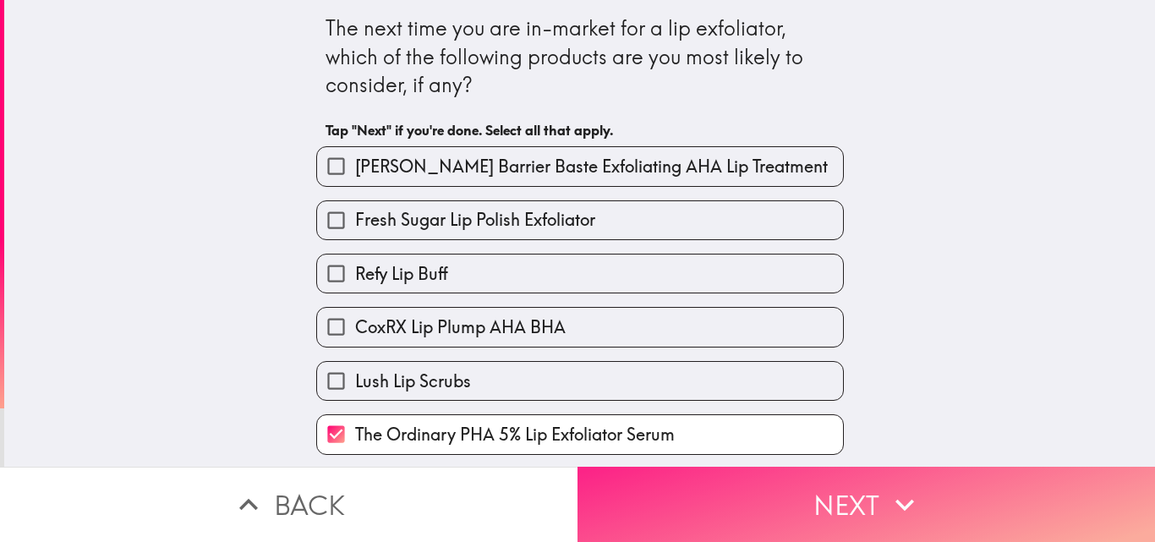
click at [757, 504] on button "Next" at bounding box center [865, 504] width 577 height 75
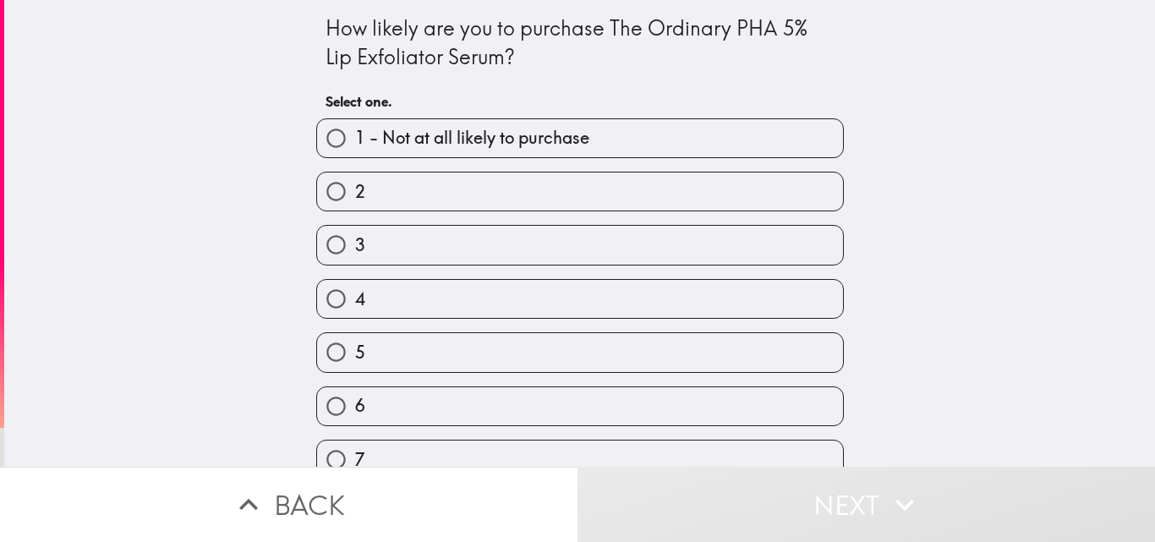
drag, startPoint x: 1134, startPoint y: 337, endPoint x: 1135, endPoint y: 403, distance: 65.9
click at [1135, 403] on div "How likely are you to purchase The Ordinary PHA 5% Lip Exfoliator Serum? Select…" at bounding box center [579, 233] width 1150 height 467
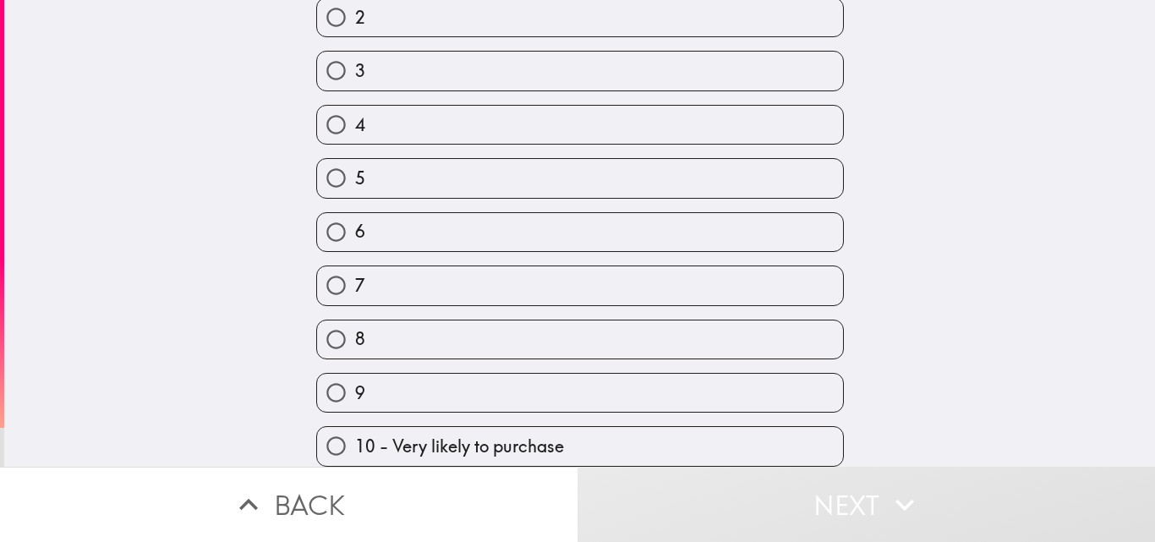
scroll to position [187, 0]
click at [562, 435] on label "10 - Very likely to purchase" at bounding box center [580, 446] width 526 height 38
click at [355, 435] on input "10 - Very likely to purchase" at bounding box center [336, 446] width 38 height 38
radio input "true"
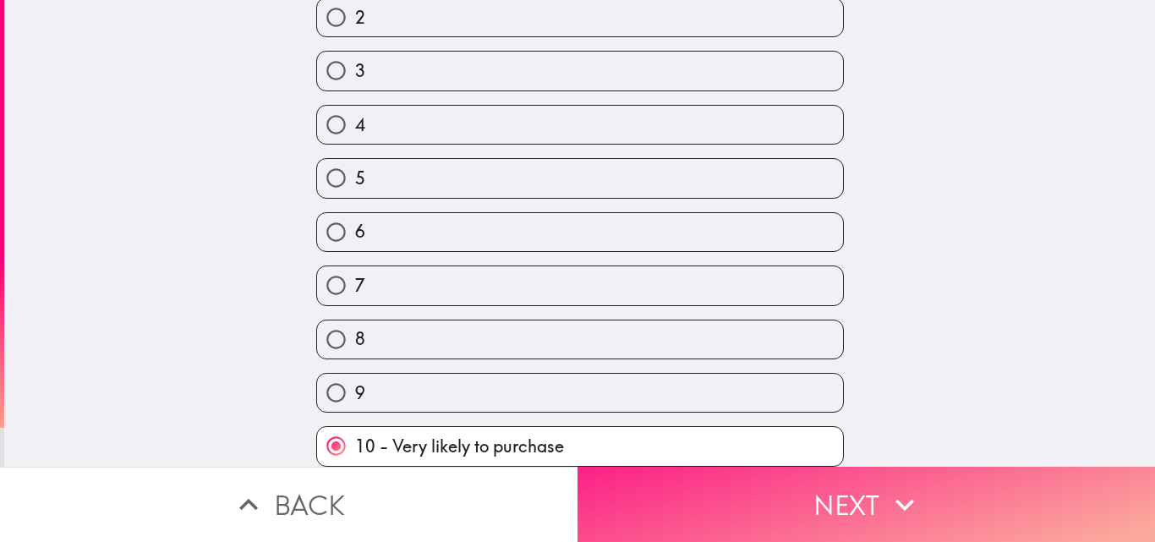
click at [801, 510] on button "Next" at bounding box center [865, 504] width 577 height 75
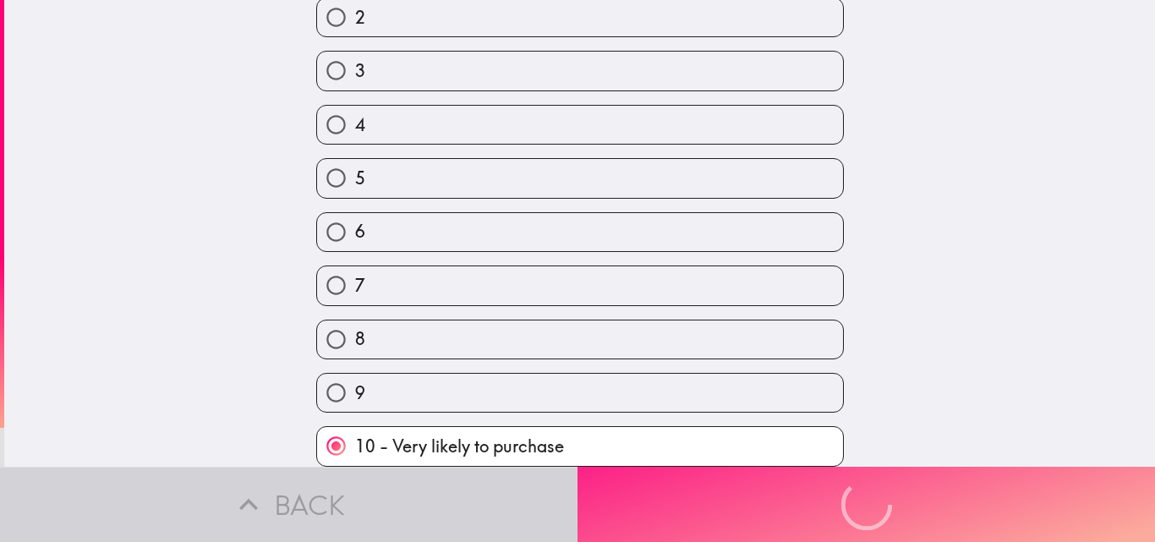
scroll to position [0, 0]
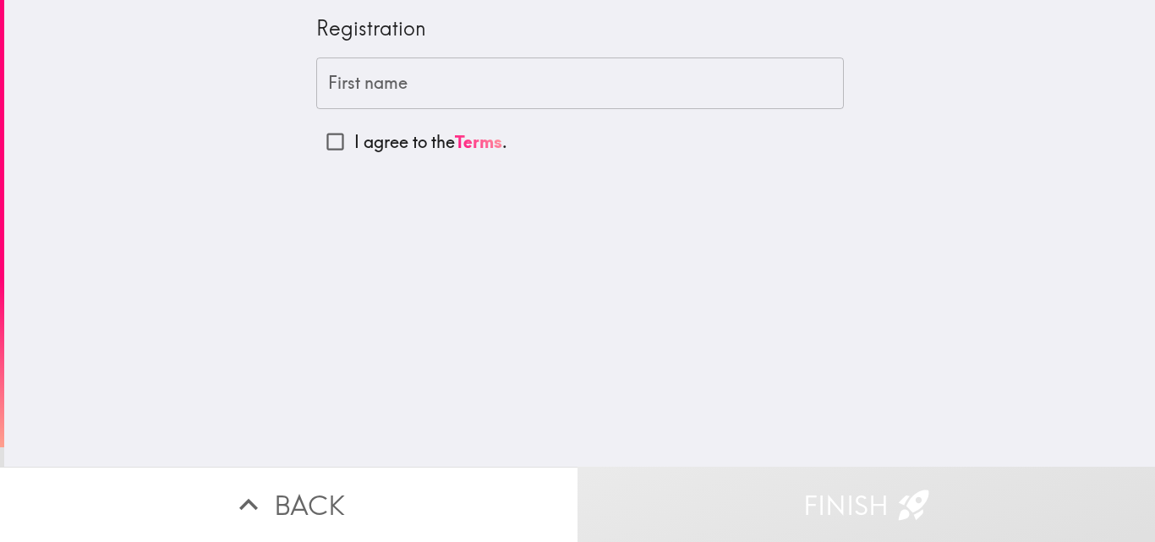
click at [379, 84] on div "First name First name" at bounding box center [579, 83] width 527 height 52
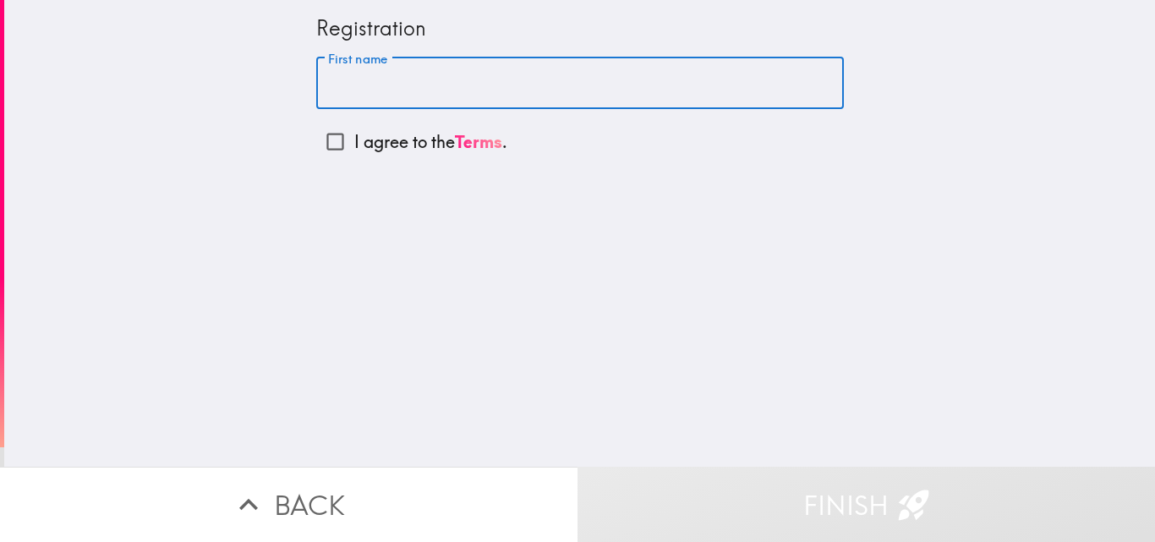
type input "OLADAYO"
click at [354, 135] on p "I agree to the Terms ." at bounding box center [430, 142] width 153 height 24
click at [346, 135] on input "I agree to the Terms ." at bounding box center [335, 142] width 38 height 38
checkbox input "true"
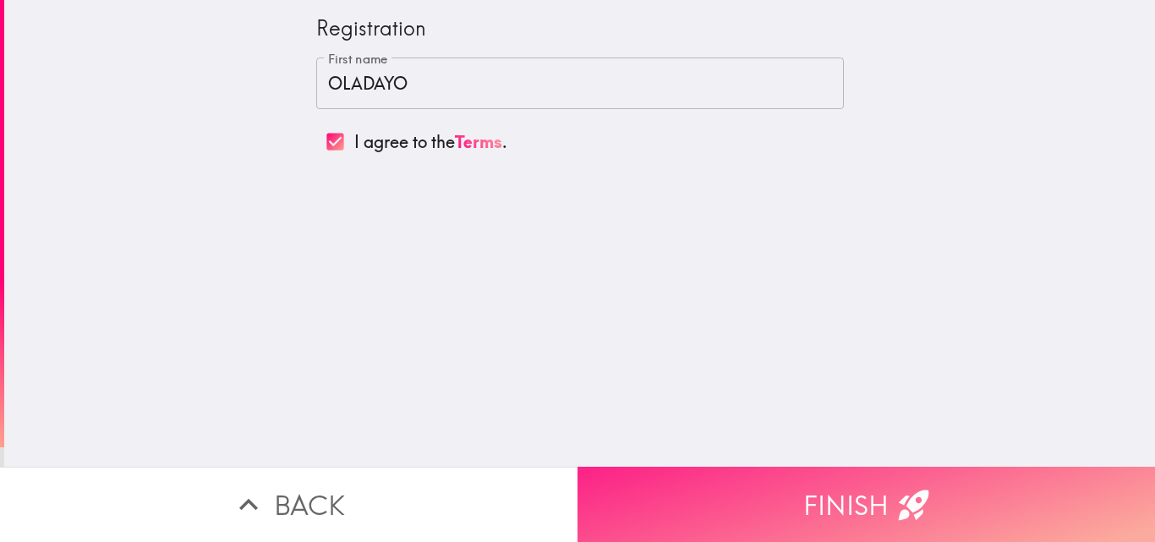
click at [882, 475] on button "Finish" at bounding box center [865, 504] width 577 height 75
